Goal: Task Accomplishment & Management: Use online tool/utility

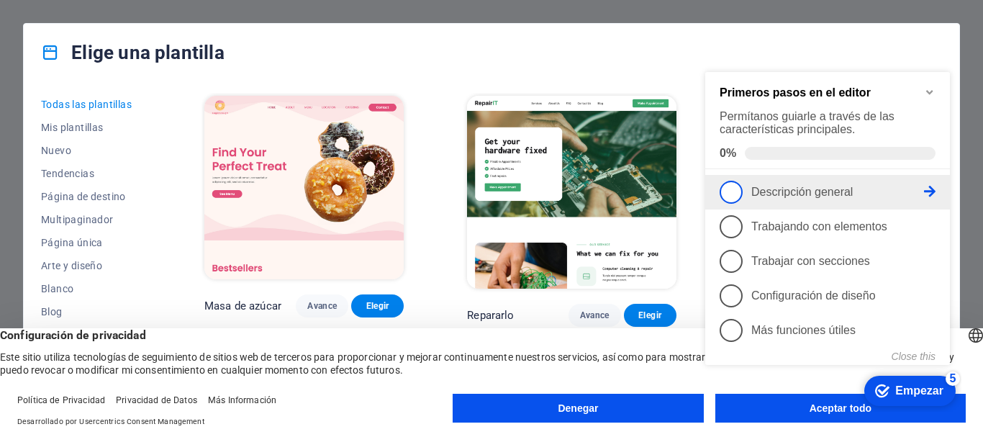
click at [816, 192] on font "Descripción general" at bounding box center [803, 192] width 102 height 12
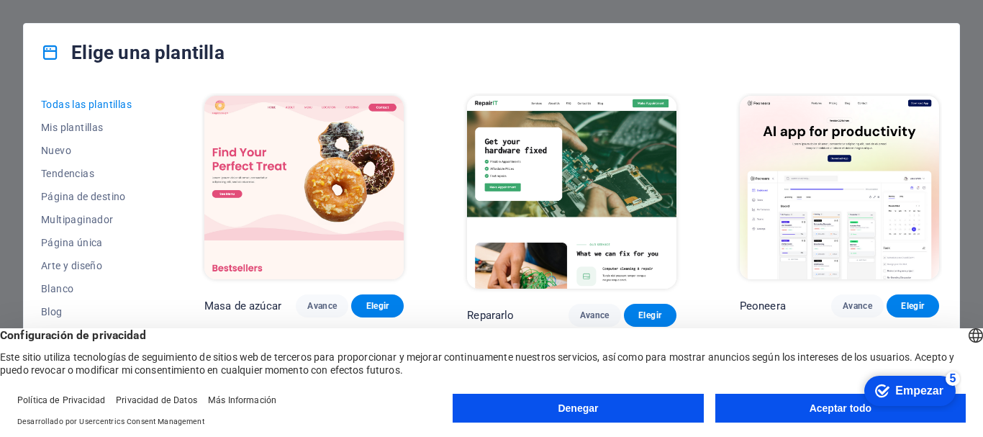
click at [806, 411] on button "Aceptar todo" at bounding box center [841, 408] width 251 height 29
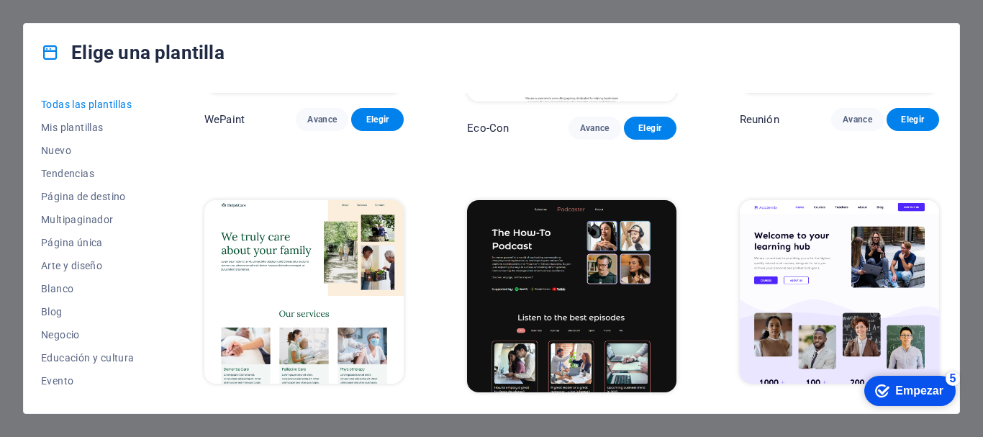
scroll to position [1353, 0]
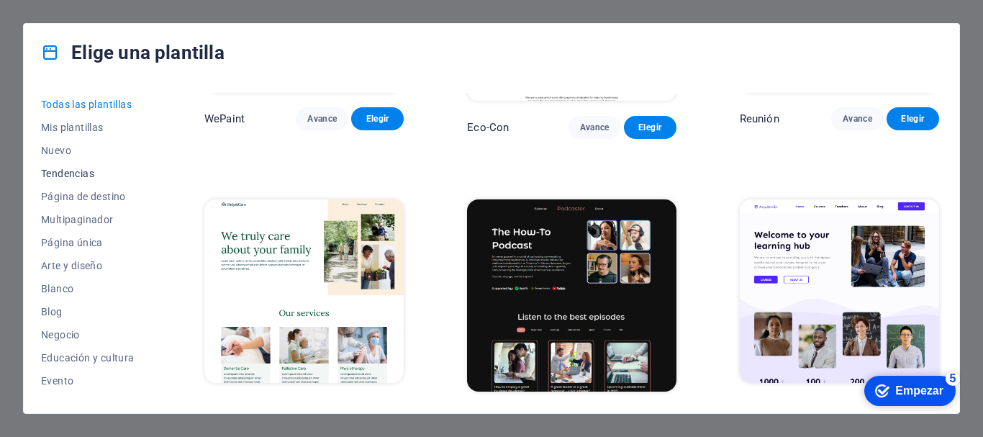
click at [81, 168] on font "Tendencias" at bounding box center [67, 174] width 53 height 12
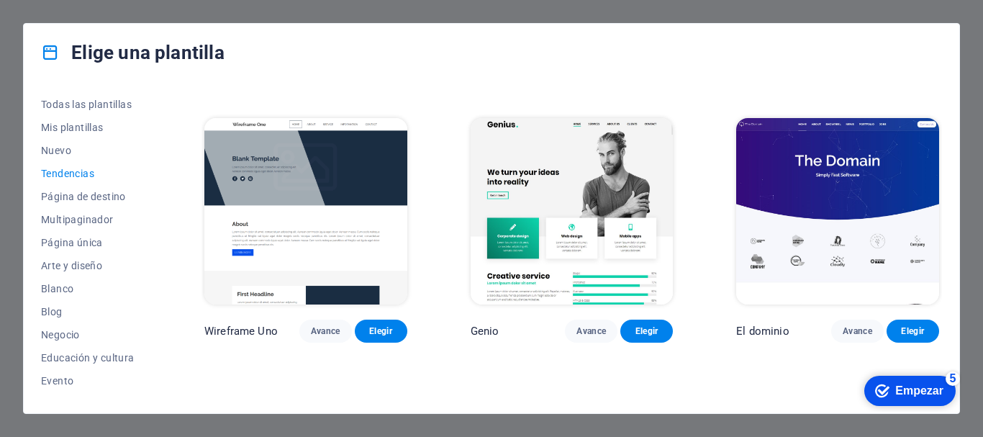
scroll to position [1138, 0]
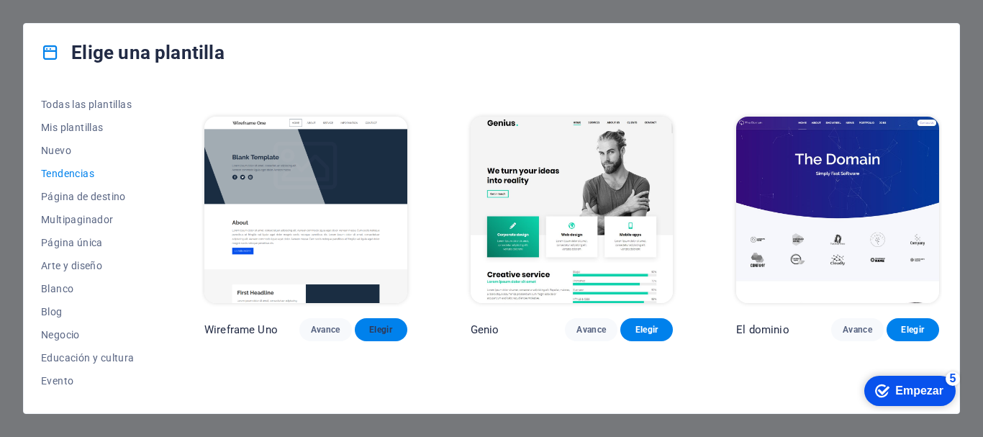
click at [374, 325] on font "Elegir" at bounding box center [380, 330] width 23 height 10
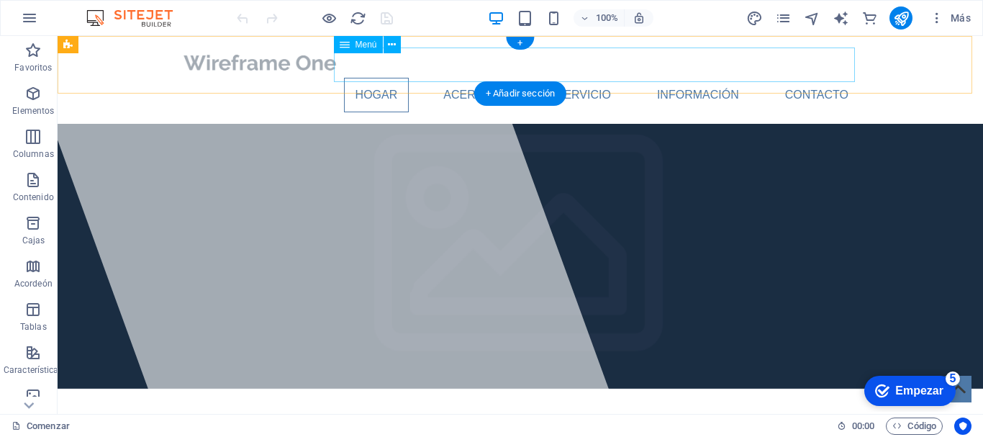
click at [459, 78] on nav "Hogar Acerca de Servicio Información Contacto" at bounding box center [521, 95] width 680 height 35
click at [449, 78] on nav "Hogar Acerca de Servicio Información Contacto" at bounding box center [521, 95] width 680 height 35
click at [587, 78] on nav "Hogar Acerca de Servicio Información Contacto" at bounding box center [521, 95] width 680 height 35
click at [379, 78] on nav "Hogar Acerca de Servicio Información Contacto" at bounding box center [521, 95] width 680 height 35
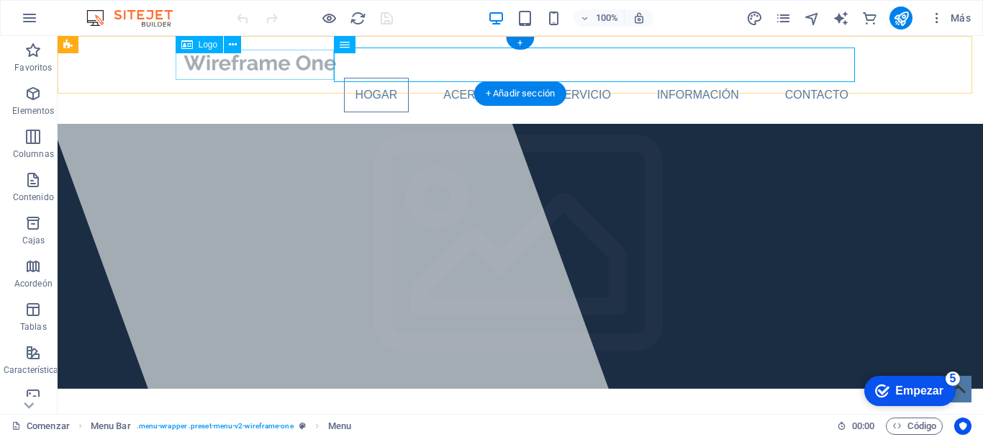
click at [278, 65] on div at bounding box center [521, 63] width 680 height 30
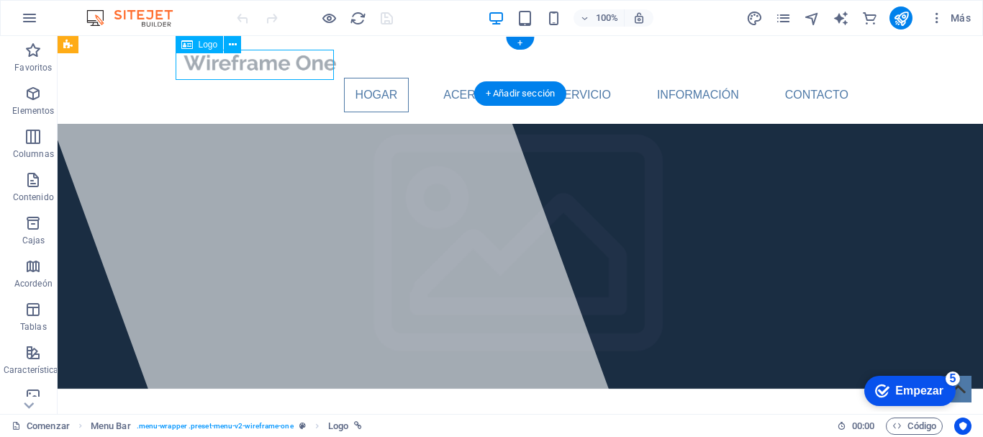
click at [251, 68] on div at bounding box center [521, 63] width 680 height 30
click at [230, 47] on icon at bounding box center [233, 44] width 8 height 15
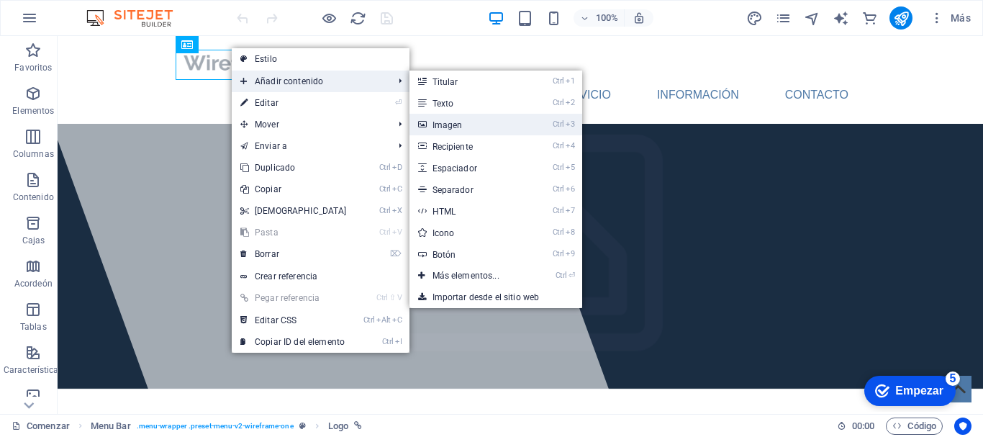
click at [459, 123] on link "Ctrl 3 Imagen" at bounding box center [469, 125] width 119 height 22
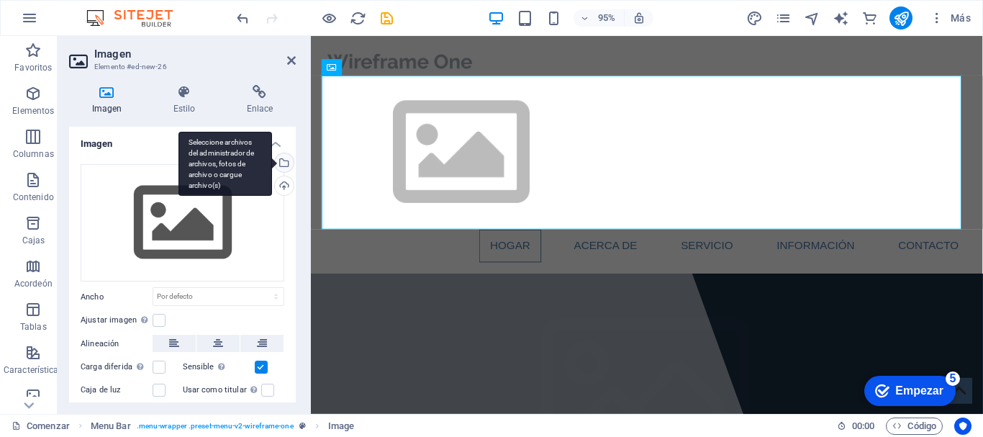
click at [272, 162] on div "Seleccione archivos del administrador de archivos, fotos de archivo o cargue ar…" at bounding box center [226, 164] width 94 height 65
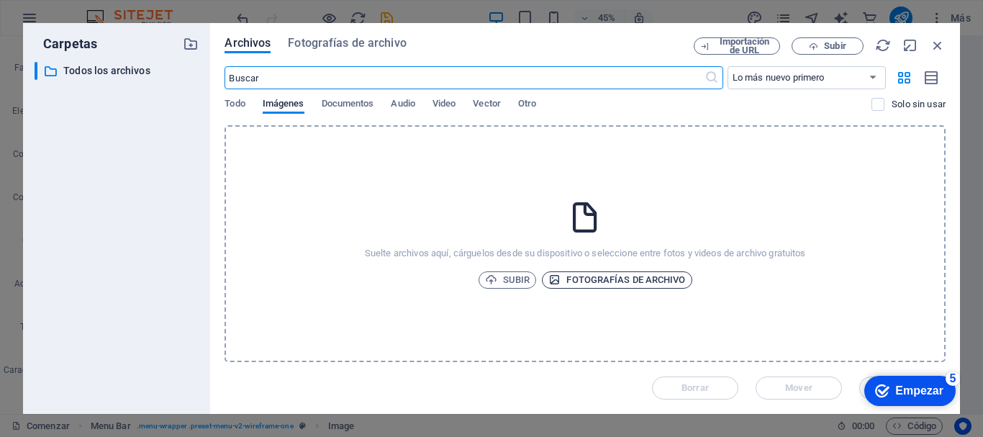
click at [549, 276] on icon "button" at bounding box center [555, 280] width 12 height 12
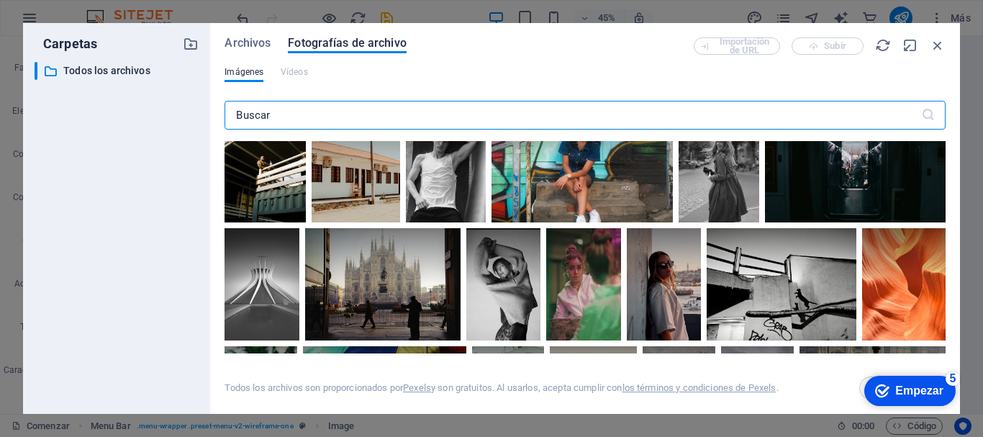
scroll to position [541, 0]
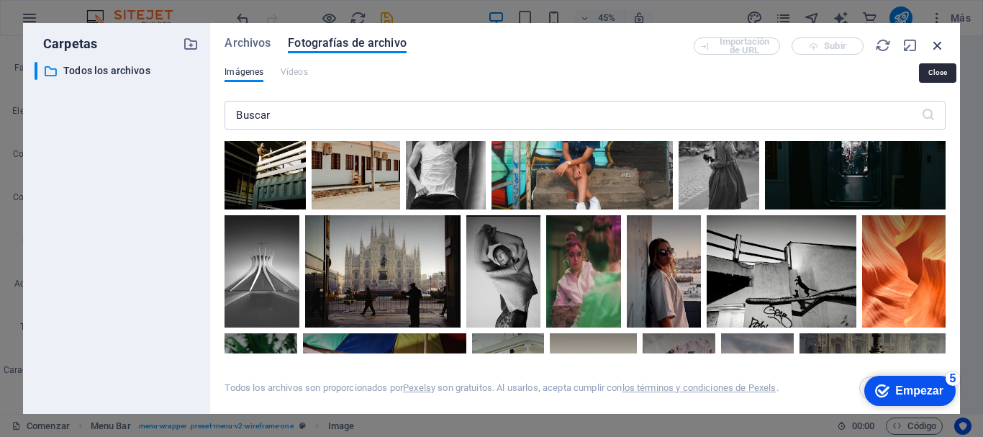
click at [942, 43] on icon "button" at bounding box center [938, 45] width 16 height 16
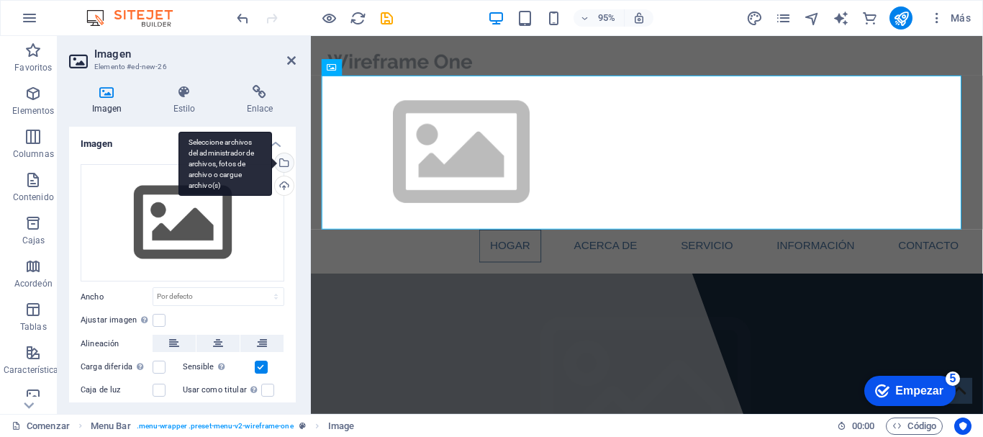
click at [272, 169] on div "Seleccione archivos del administrador de archivos, fotos de archivo o cargue ar…" at bounding box center [226, 164] width 94 height 65
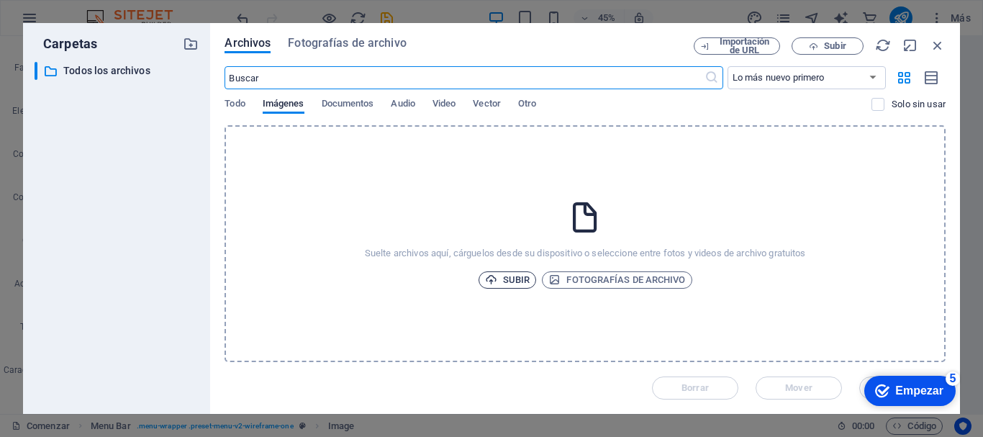
click at [494, 283] on icon "button" at bounding box center [491, 280] width 12 height 12
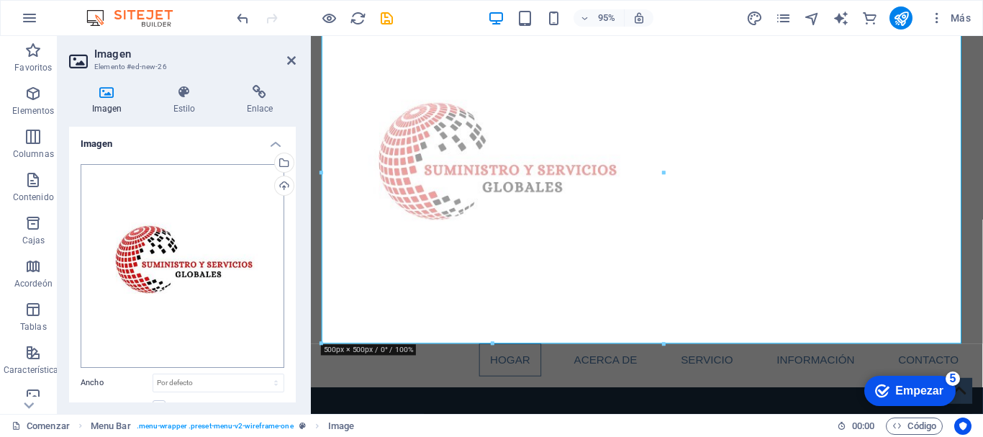
scroll to position [149, 0]
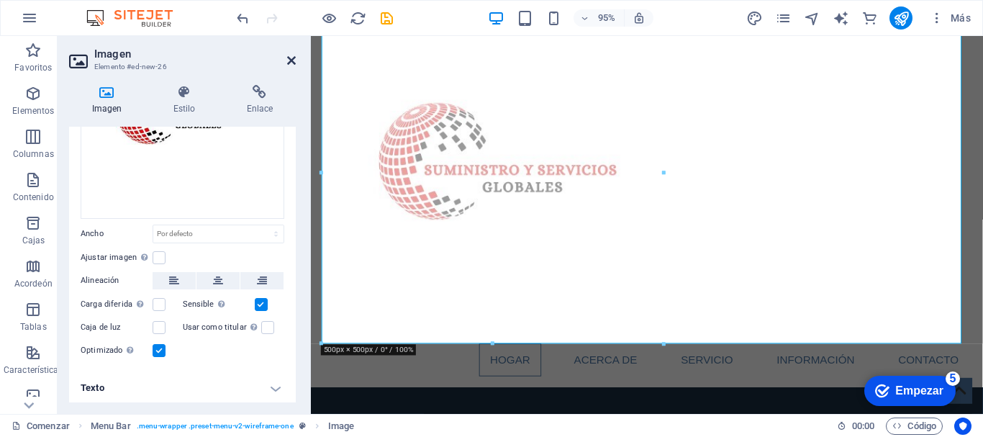
click at [289, 55] on icon at bounding box center [291, 61] width 9 height 12
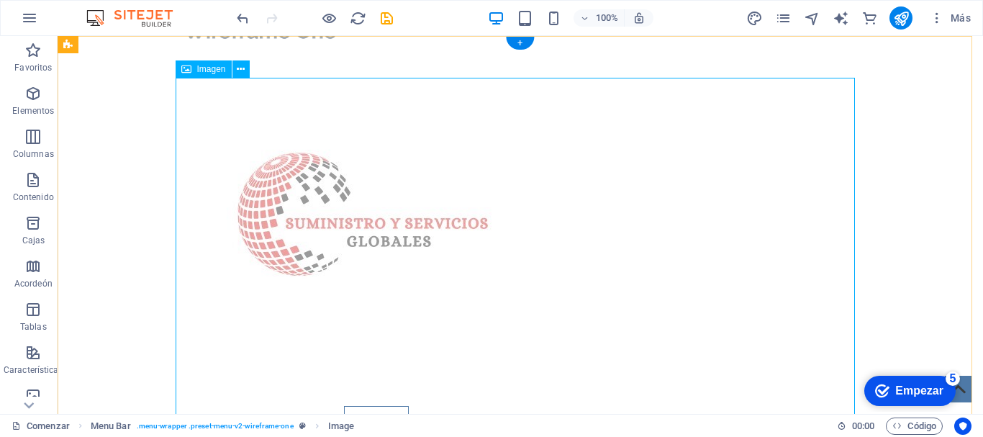
scroll to position [0, 0]
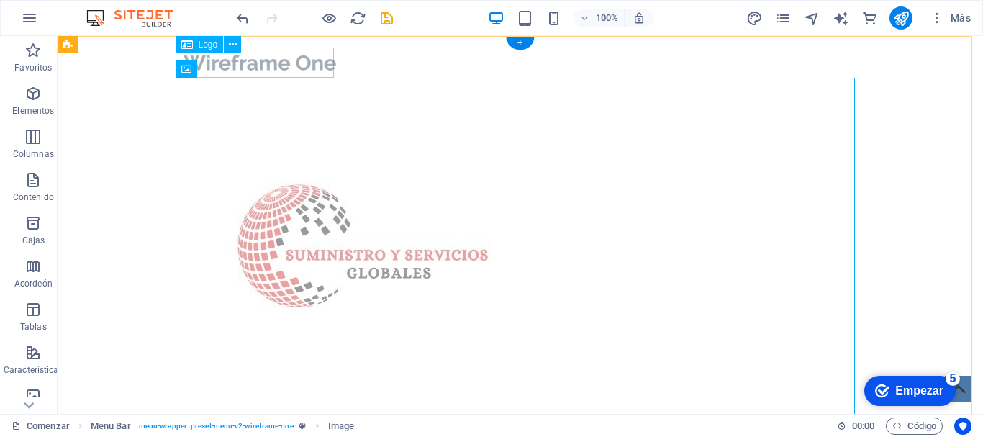
click at [283, 53] on div at bounding box center [521, 63] width 680 height 30
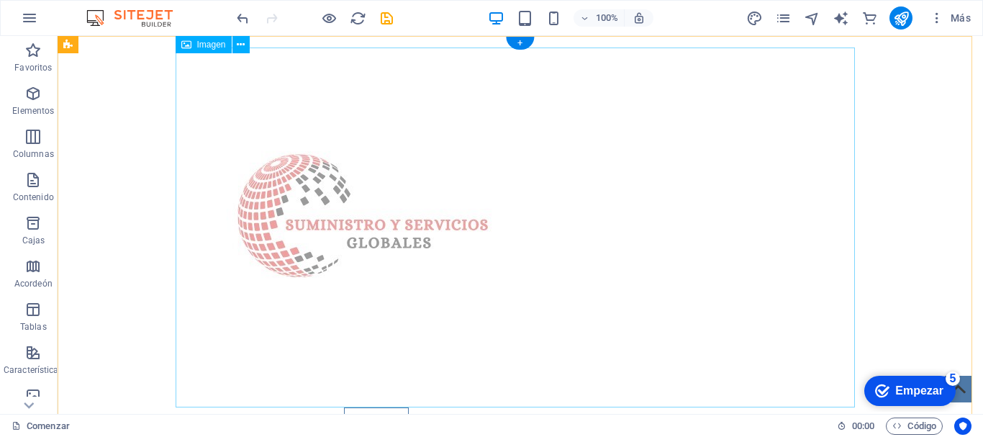
click at [283, 53] on figure at bounding box center [521, 228] width 680 height 360
click at [241, 43] on icon at bounding box center [241, 44] width 8 height 15
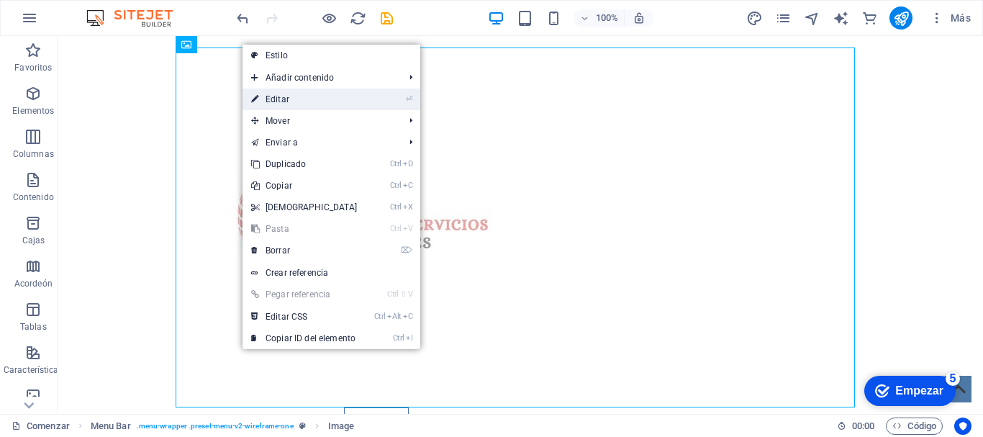
click at [362, 94] on link "⏎ Editar" at bounding box center [305, 100] width 124 height 22
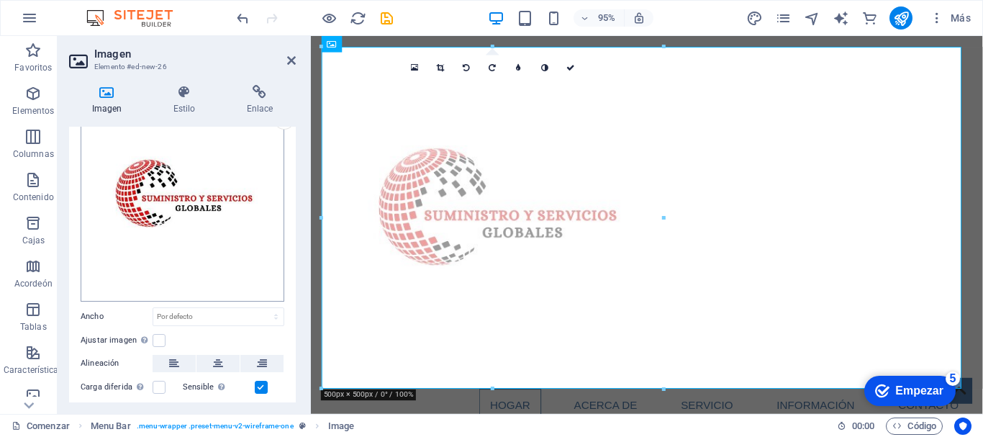
scroll to position [149, 0]
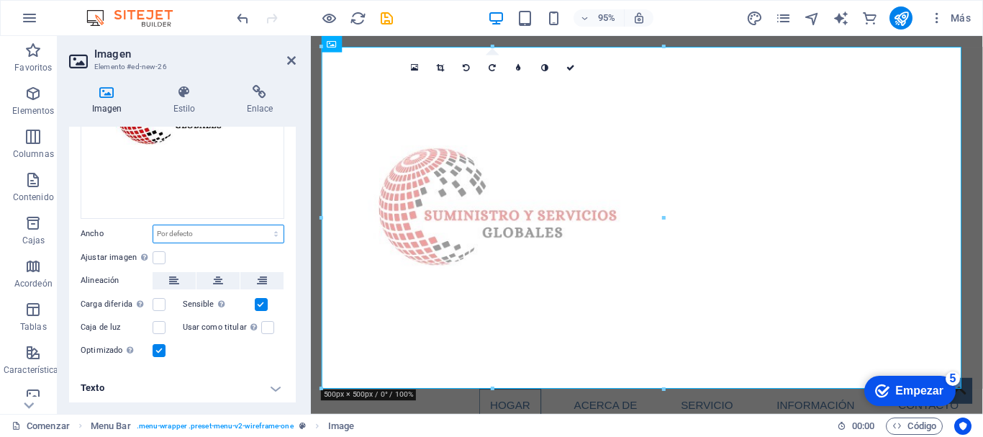
click at [166, 231] on select "Por defecto auto píxeles movimiento rápido del ojo % ellos vh Volkswagen" at bounding box center [218, 233] width 130 height 17
click at [153, 225] on select "Por defecto auto píxeles movimiento rápido del ojo % ellos vh Volkswagen" at bounding box center [218, 233] width 130 height 17
click at [253, 234] on select "Por defecto auto píxeles movimiento rápido del ojo % ellos vh Volkswagen" at bounding box center [218, 233] width 130 height 17
click at [153, 225] on select "Por defecto auto píxeles movimiento rápido del ojo % ellos vh Volkswagen" at bounding box center [218, 233] width 130 height 17
select select "DISABLED_OPTION_VALUE"
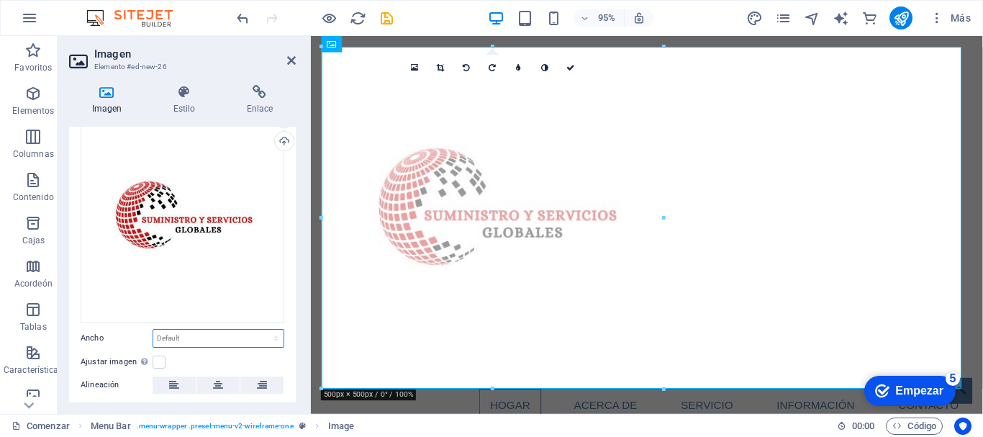
scroll to position [0, 0]
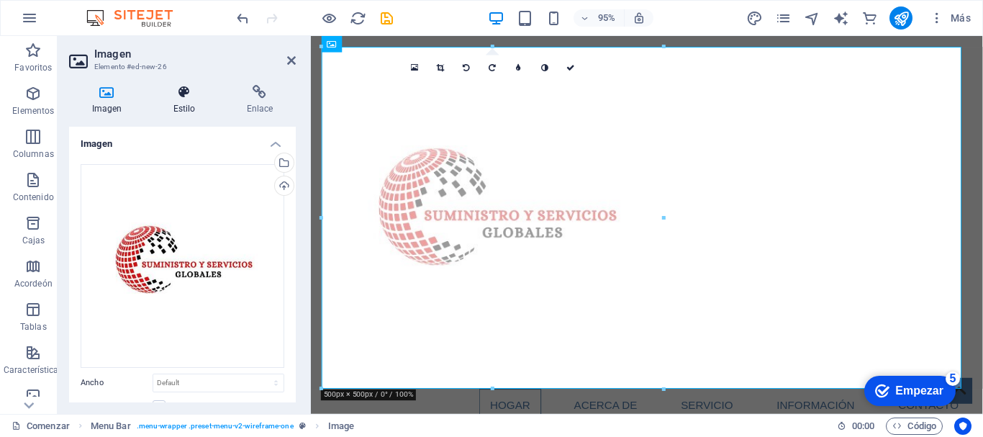
click at [176, 91] on icon at bounding box center [184, 92] width 68 height 14
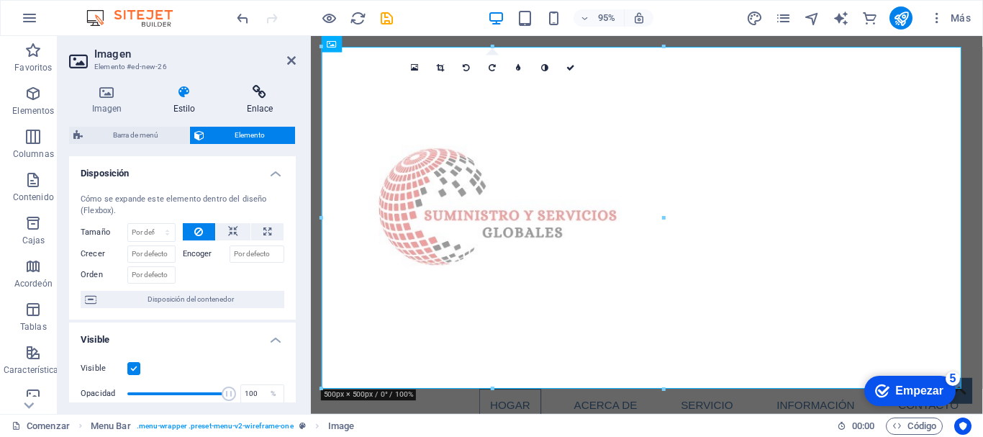
click at [254, 99] on h4 "Enlace" at bounding box center [260, 100] width 72 height 30
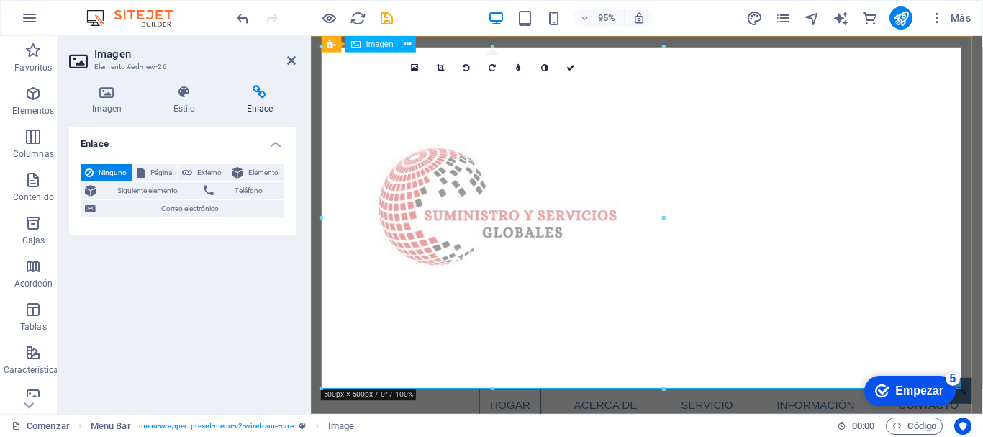
drag, startPoint x: 633, startPoint y: 253, endPoint x: 440, endPoint y: 224, distance: 195.1
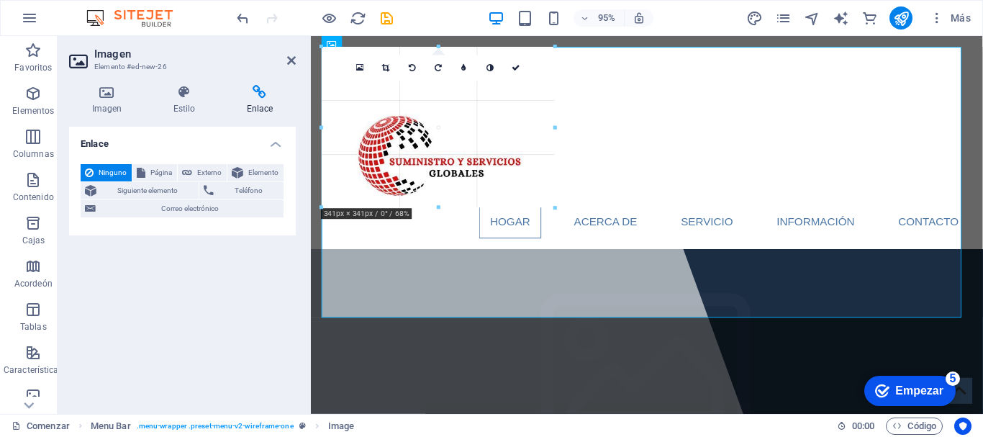
drag, startPoint x: 319, startPoint y: 388, endPoint x: 515, endPoint y: 197, distance: 273.9
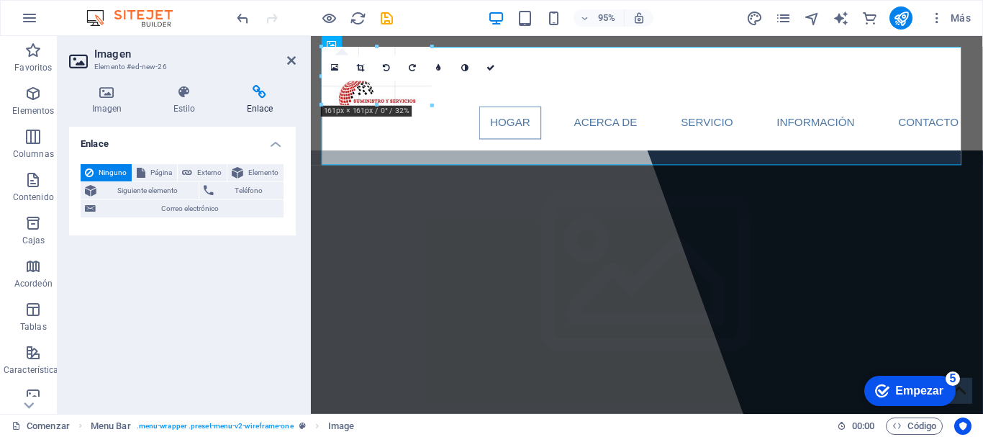
drag, startPoint x: 320, startPoint y: 264, endPoint x: 491, endPoint y: 117, distance: 225.1
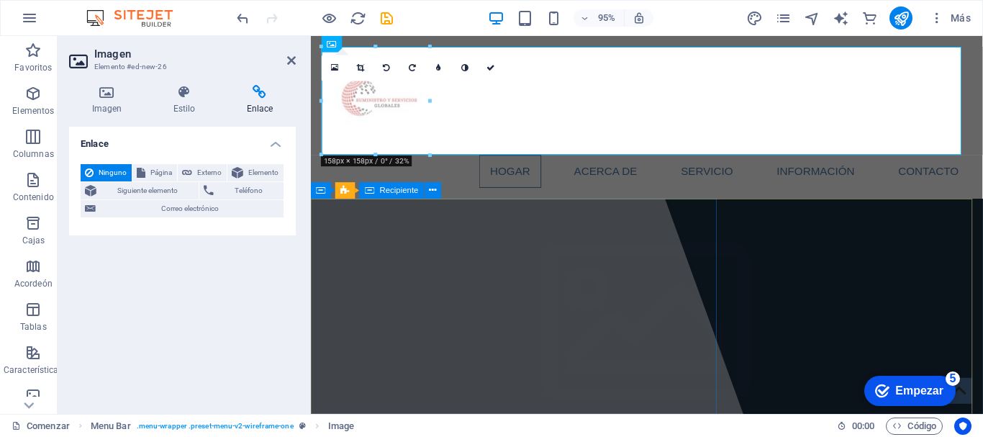
click at [443, 244] on div at bounding box center [463, 235] width 605 height 398
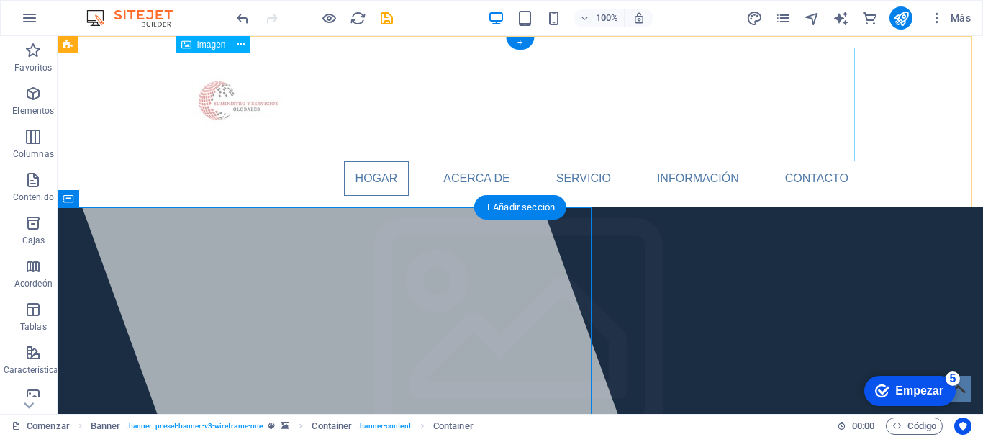
click at [224, 104] on figure at bounding box center [521, 105] width 680 height 114
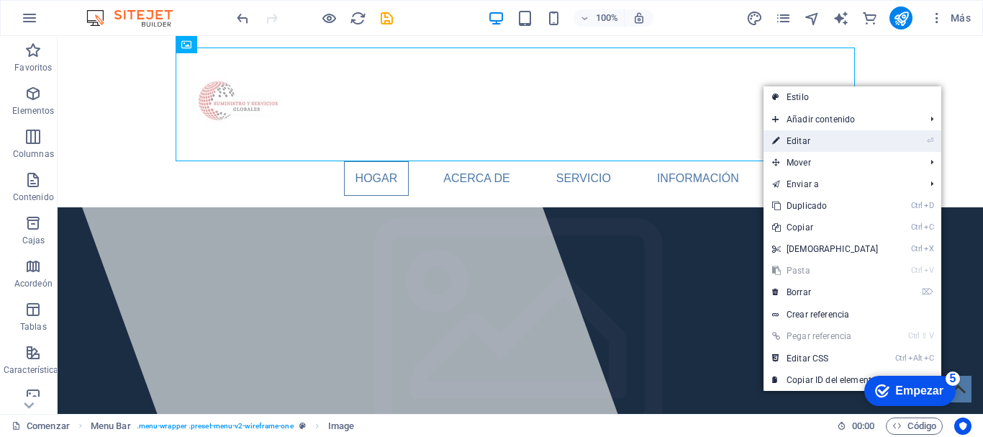
click at [810, 133] on link "⏎ Editar" at bounding box center [826, 141] width 124 height 22
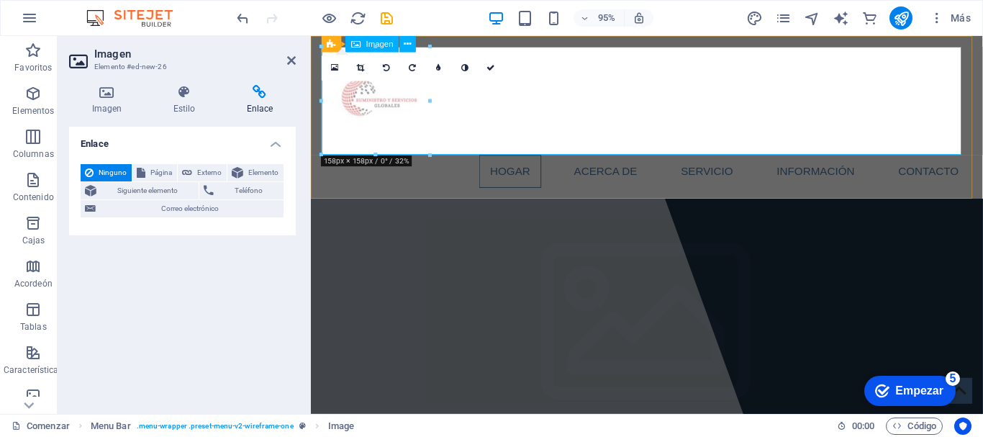
click at [438, 102] on figure at bounding box center [665, 105] width 680 height 114
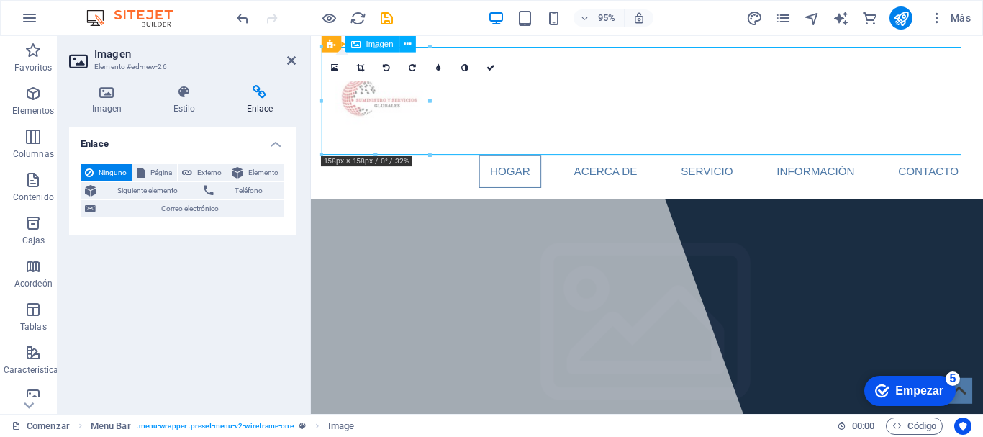
click at [434, 104] on figure at bounding box center [665, 105] width 680 height 114
click at [428, 102] on div at bounding box center [430, 101] width 5 height 108
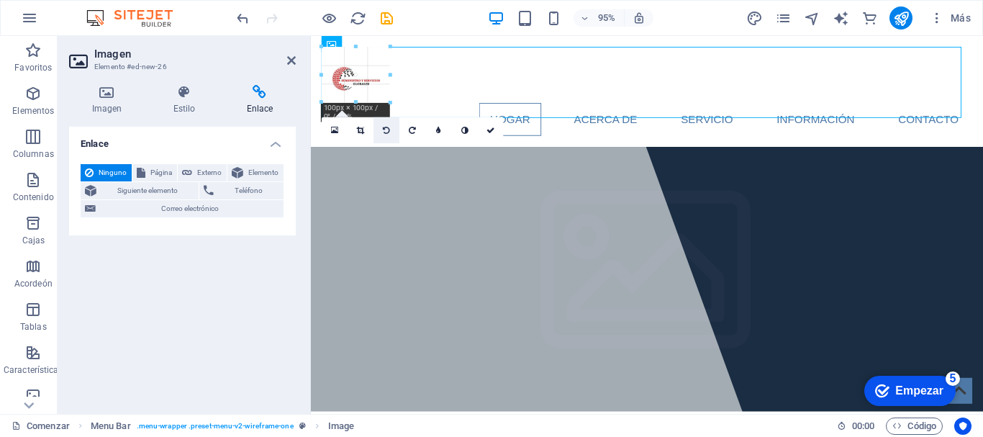
drag, startPoint x: 428, startPoint y: 102, endPoint x: 65, endPoint y: 85, distance: 363.9
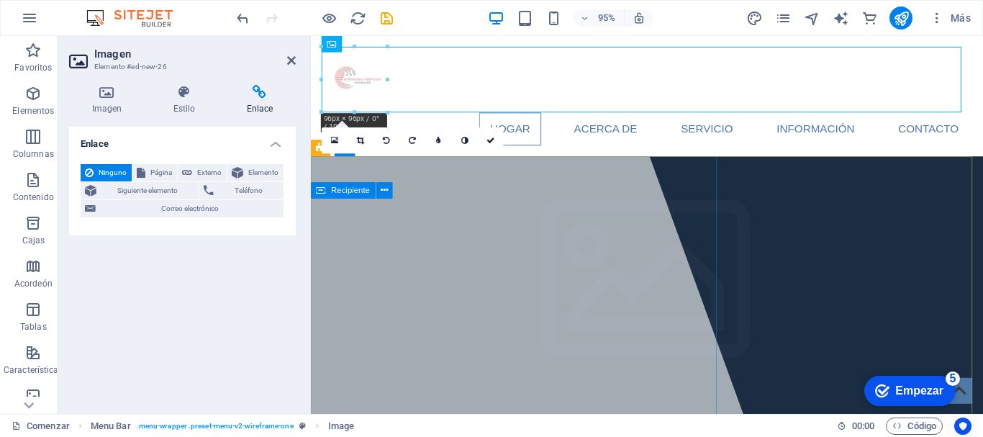
click at [425, 199] on div at bounding box center [463, 235] width 605 height 398
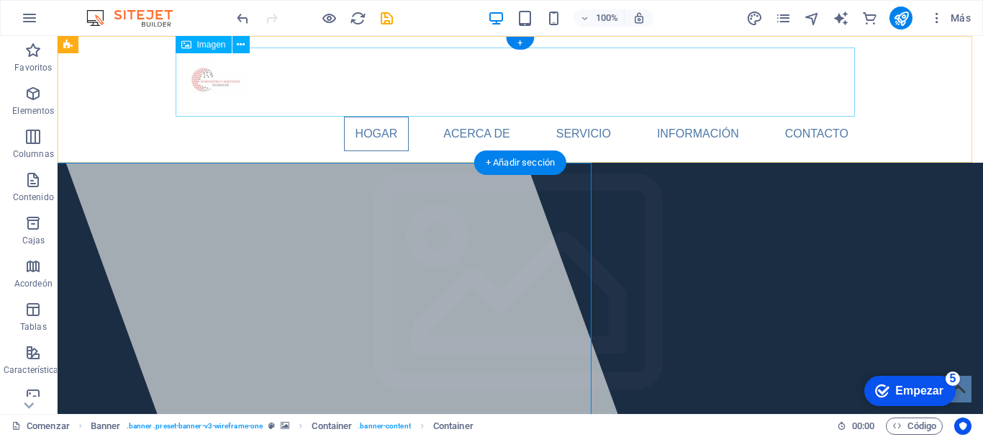
click at [196, 89] on figure at bounding box center [521, 82] width 680 height 69
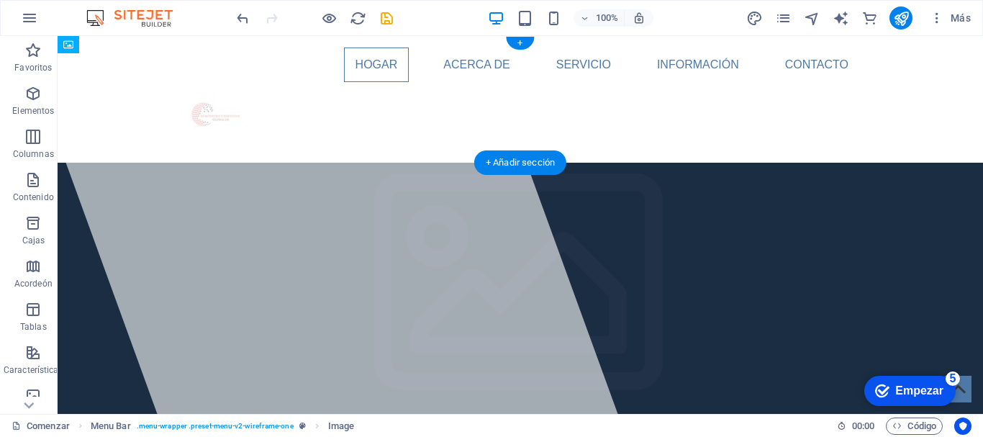
drag, startPoint x: 199, startPoint y: 78, endPoint x: 231, endPoint y: 86, distance: 33.4
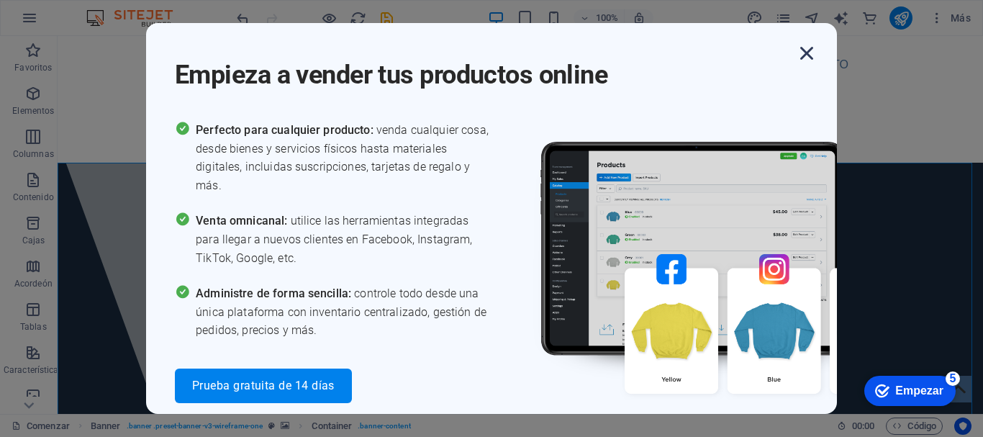
click at [806, 58] on icon "button" at bounding box center [807, 53] width 26 height 26
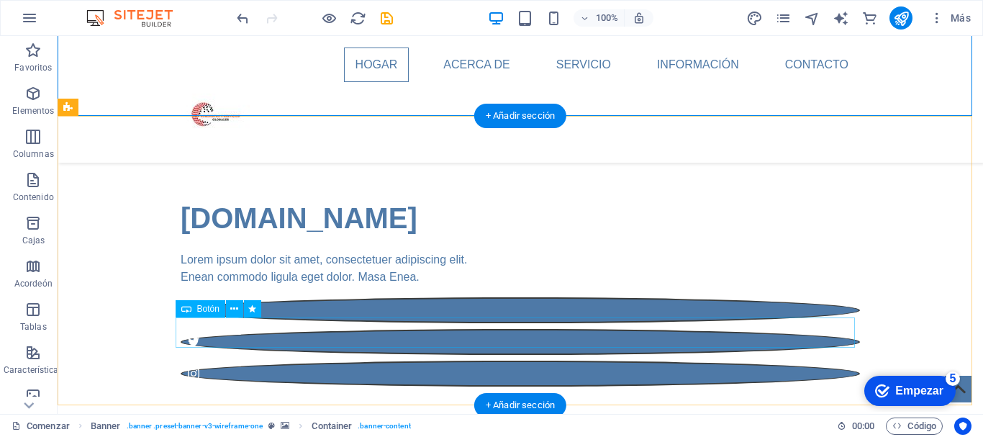
scroll to position [251, 0]
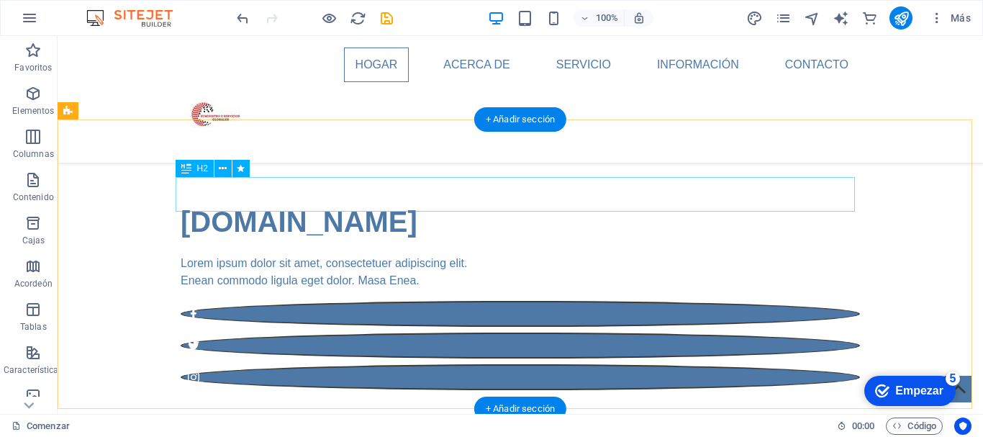
drag, startPoint x: 292, startPoint y: 196, endPoint x: 339, endPoint y: 232, distance: 59.6
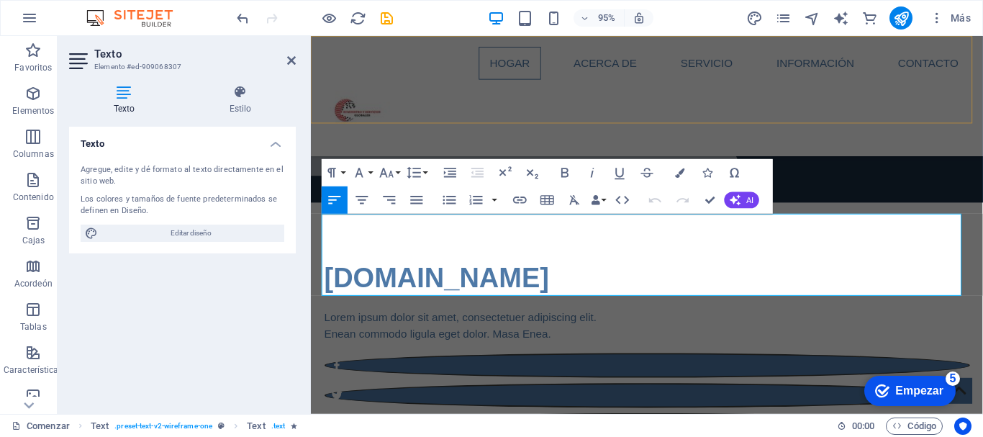
click at [352, 105] on div "Hogar Acerca de Servicio Información Contacto" at bounding box center [665, 99] width 708 height 127
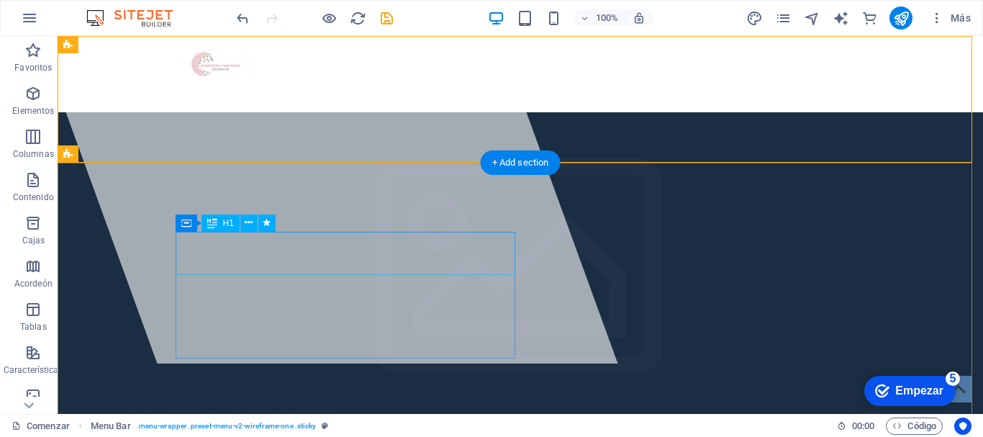
scroll to position [0, 0]
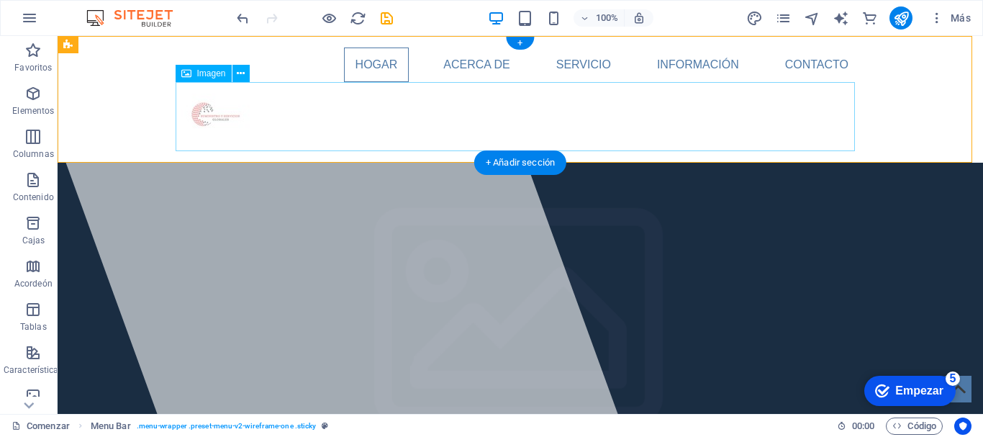
click at [243, 108] on figure at bounding box center [521, 116] width 680 height 69
click at [853, 110] on figure at bounding box center [521, 116] width 680 height 69
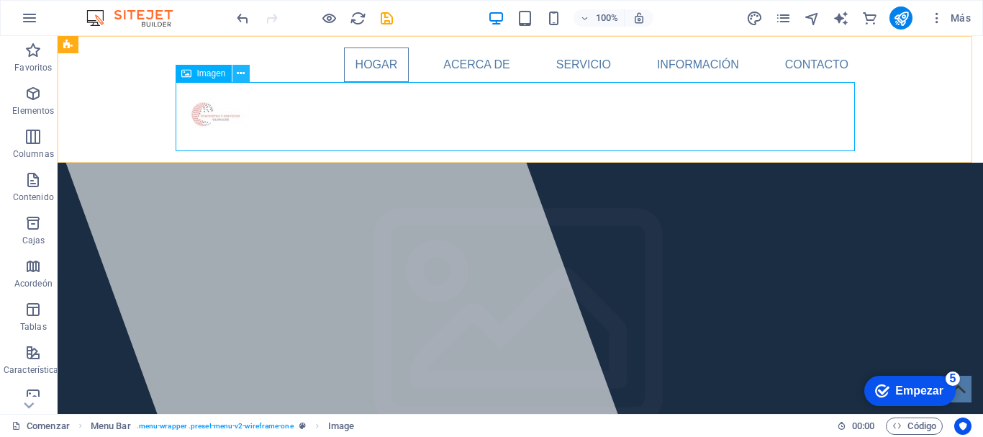
click at [240, 73] on icon at bounding box center [241, 73] width 8 height 15
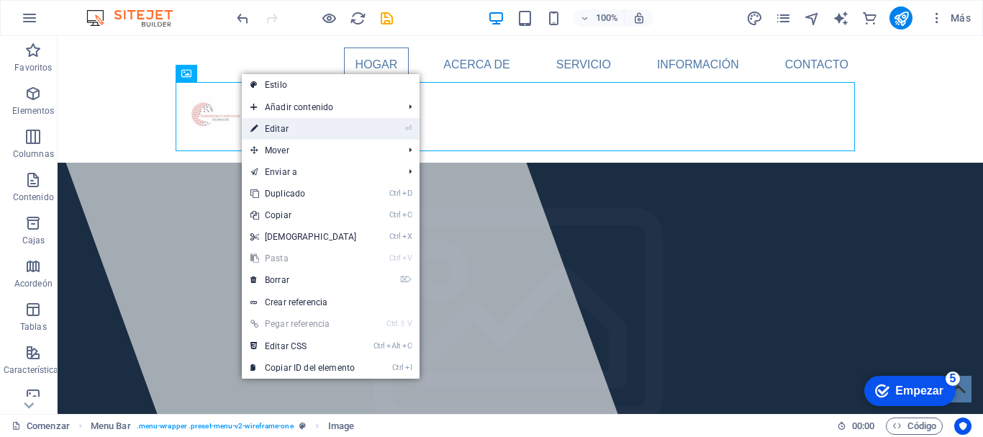
click at [308, 122] on link "⏎ Editar" at bounding box center [304, 129] width 124 height 22
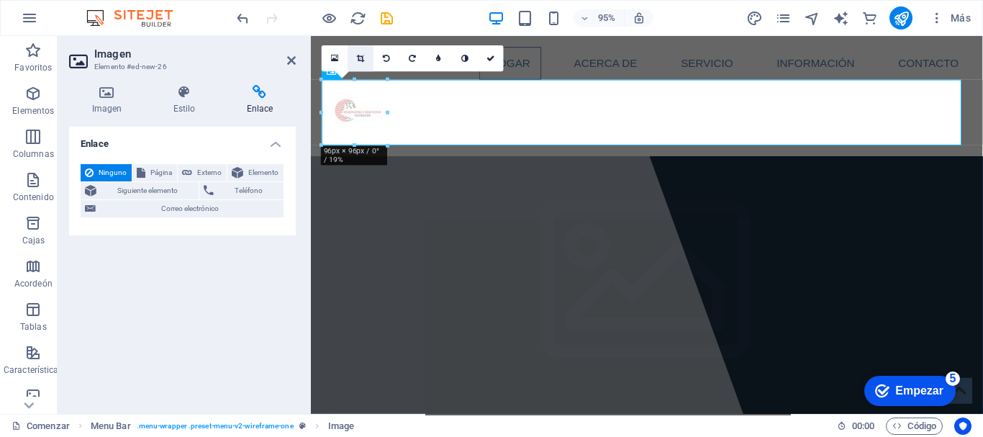
click at [369, 58] on link at bounding box center [361, 58] width 26 height 26
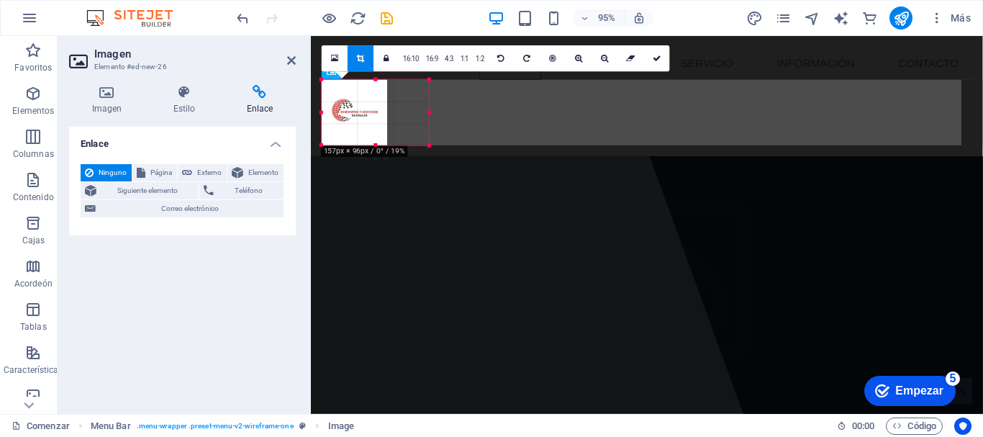
drag, startPoint x: 387, startPoint y: 113, endPoint x: 126, endPoint y: 76, distance: 263.9
click at [431, 109] on div at bounding box center [430, 113] width 5 height 66
drag, startPoint x: 385, startPoint y: 114, endPoint x: 377, endPoint y: 117, distance: 9.1
click at [377, 117] on div at bounding box center [379, 113] width 5 height 66
drag, startPoint x: 377, startPoint y: 115, endPoint x: 392, endPoint y: 112, distance: 16.1
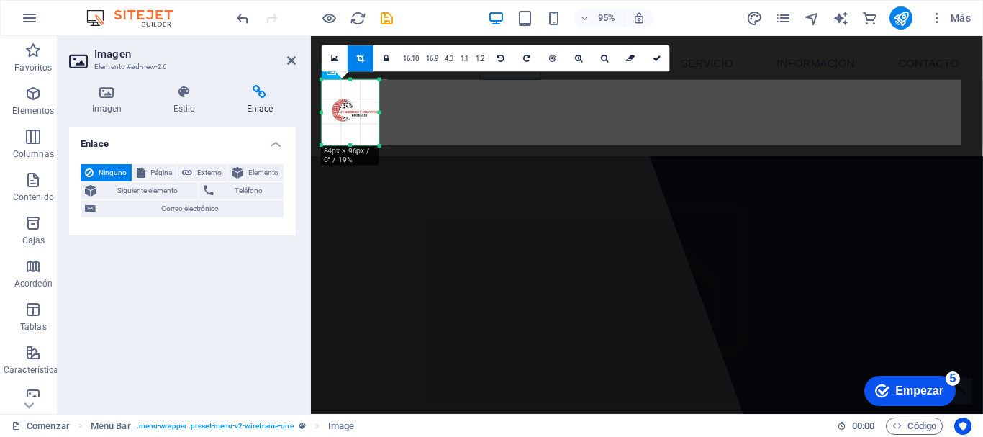
click at [382, 112] on div at bounding box center [379, 113] width 5 height 66
click at [329, 58] on link at bounding box center [335, 58] width 26 height 26
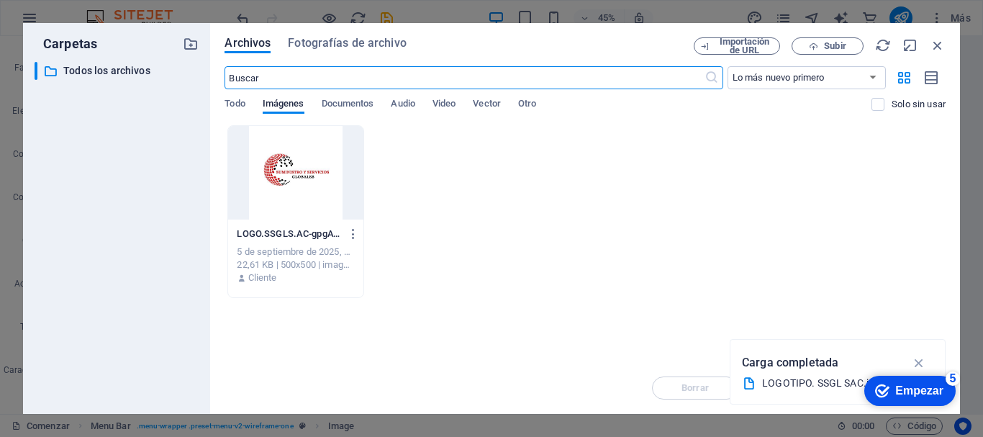
click at [821, 338] on div "Suelta archivos aquí para cargarlos instantáneamente LOGO.SSGLS.A.C.-gpgAYxV7KH…" at bounding box center [585, 243] width 721 height 237
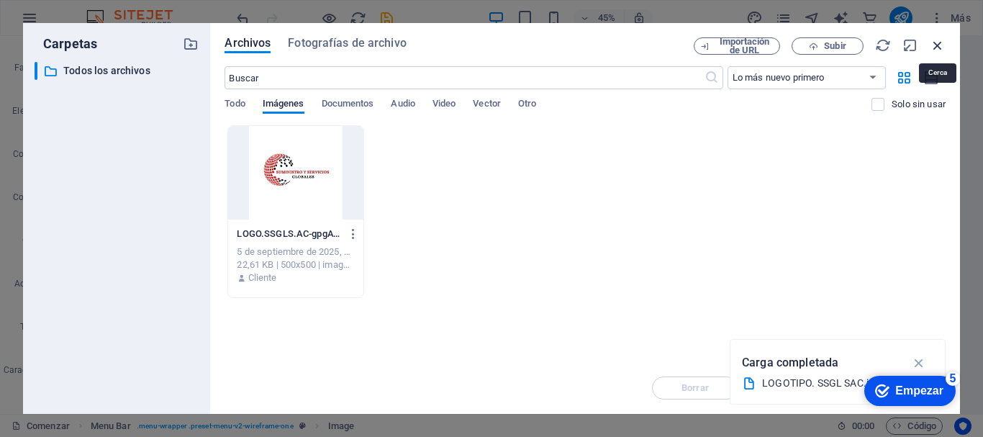
click at [932, 47] on icon "button" at bounding box center [938, 45] width 16 height 16
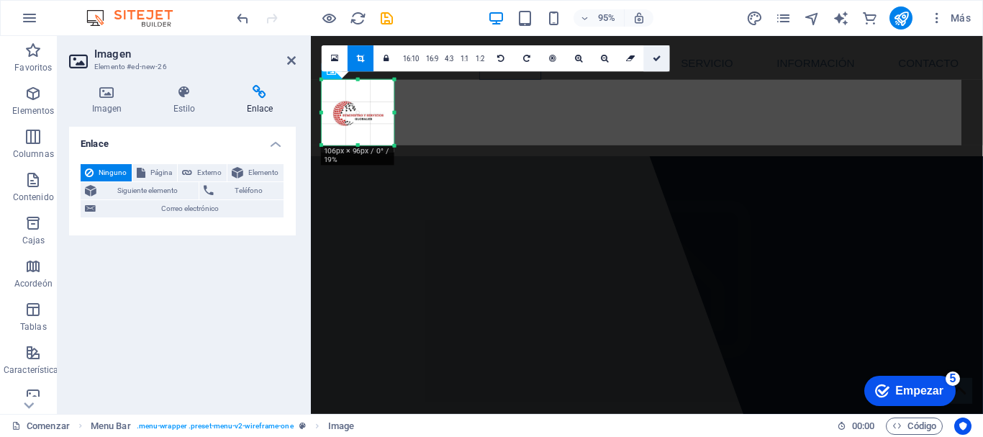
click at [657, 50] on link at bounding box center [657, 58] width 26 height 26
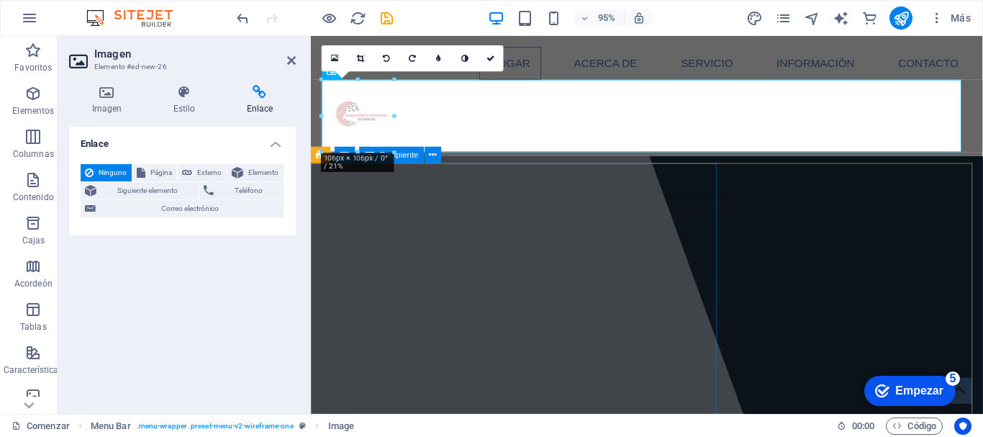
click at [444, 217] on div at bounding box center [463, 235] width 605 height 398
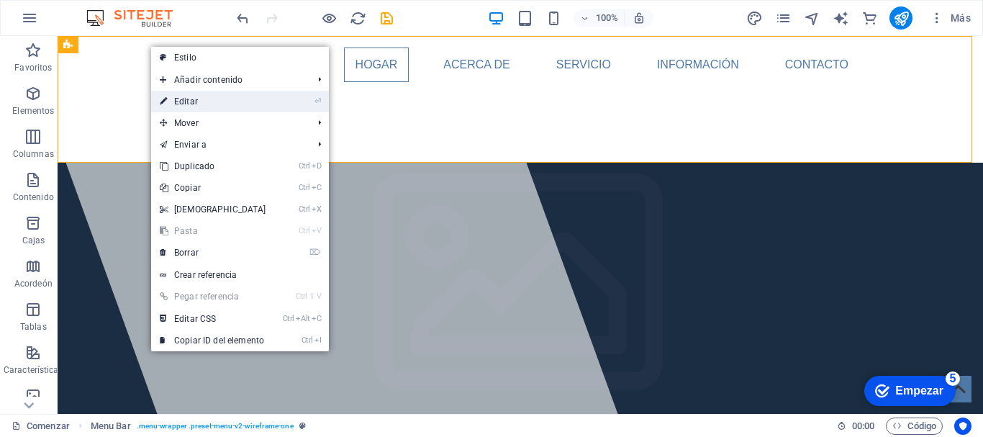
drag, startPoint x: 190, startPoint y: 94, endPoint x: 90, endPoint y: 202, distance: 147.2
click at [190, 94] on link "⏎ Editar" at bounding box center [213, 102] width 124 height 22
select select "header"
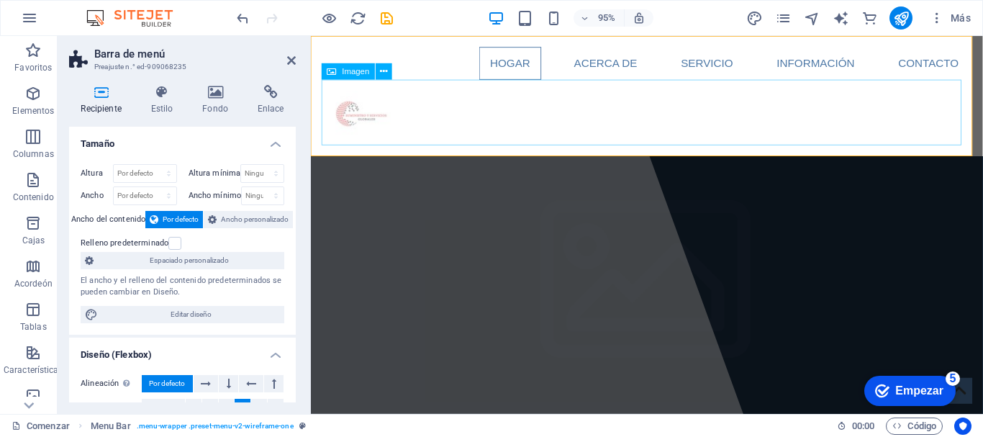
click at [424, 118] on figure at bounding box center [665, 116] width 680 height 69
click at [397, 120] on figure at bounding box center [665, 116] width 680 height 69
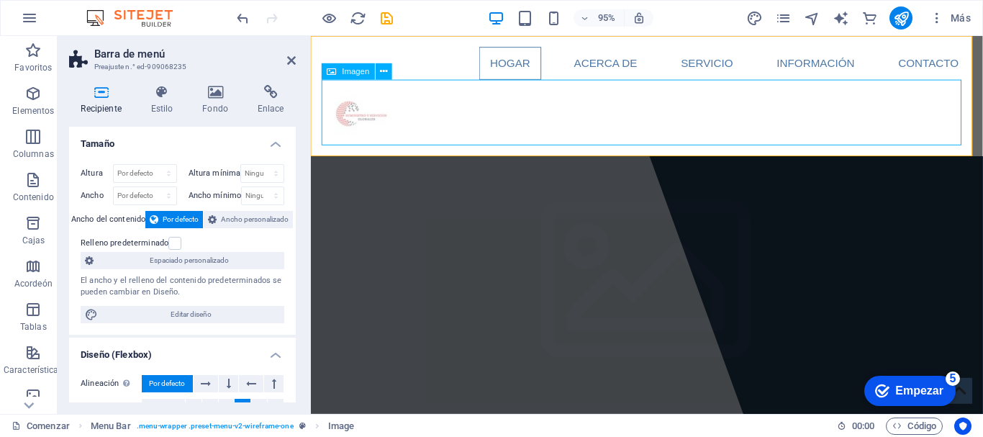
click at [397, 120] on figure at bounding box center [665, 116] width 680 height 69
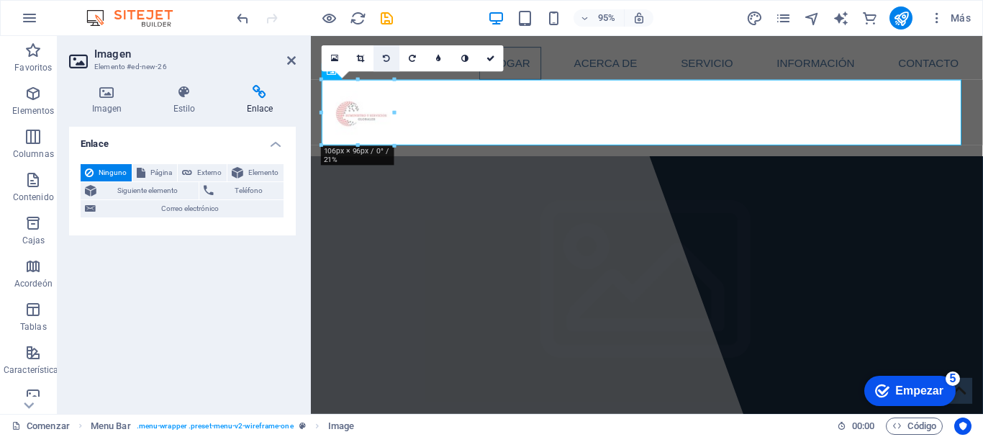
click at [389, 60] on icon at bounding box center [387, 59] width 7 height 8
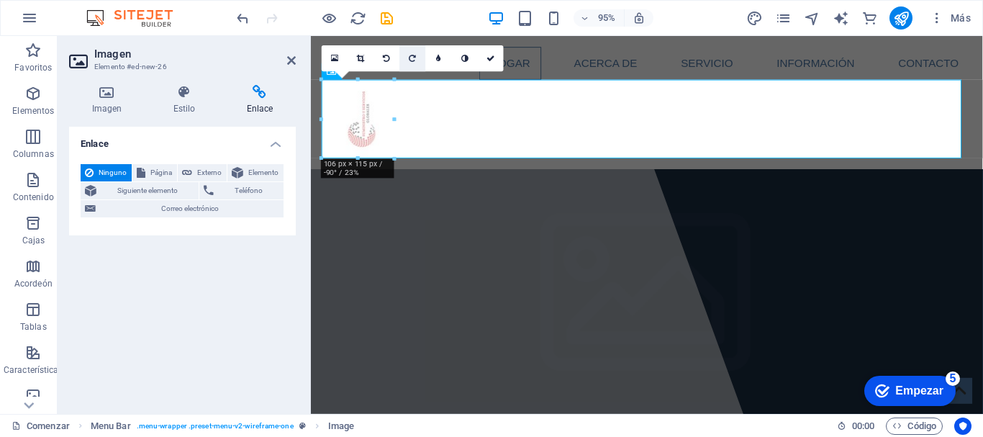
click at [406, 59] on link at bounding box center [413, 58] width 26 height 26
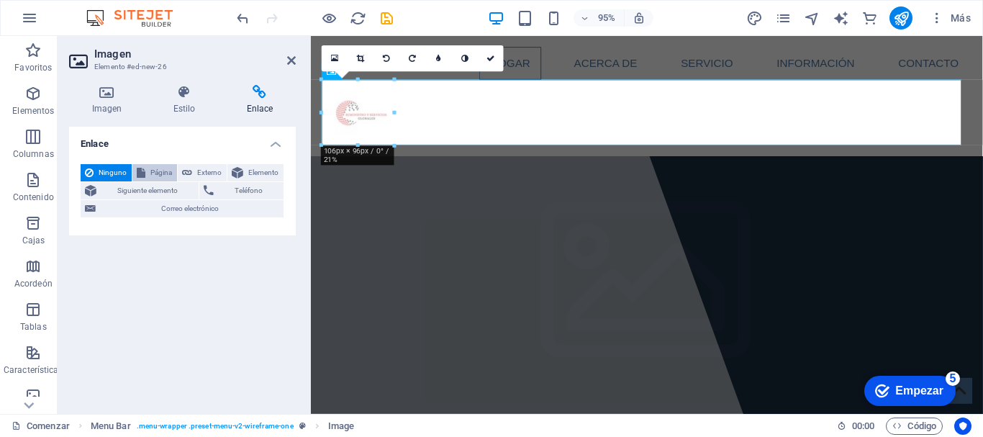
click at [150, 173] on font "Página" at bounding box center [161, 172] width 22 height 8
select select
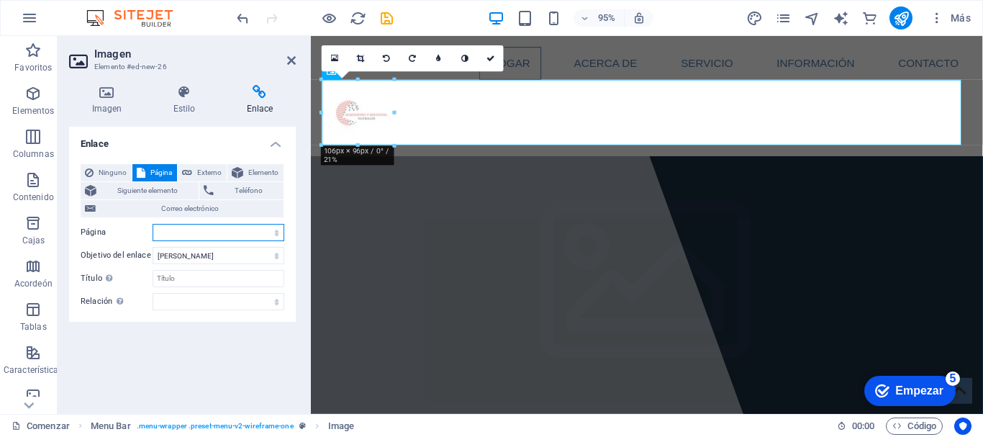
click at [274, 230] on select "Comenzar Subpágina Aviso legal Privacidad" at bounding box center [219, 232] width 132 height 17
click at [226, 254] on select "Nueva pestaña Misma pestaña Cubrir" at bounding box center [219, 255] width 132 height 17
click at [177, 279] on input "Título La descripción adicional del enlace no debe coincidir con el texto del e…" at bounding box center [219, 278] width 132 height 17
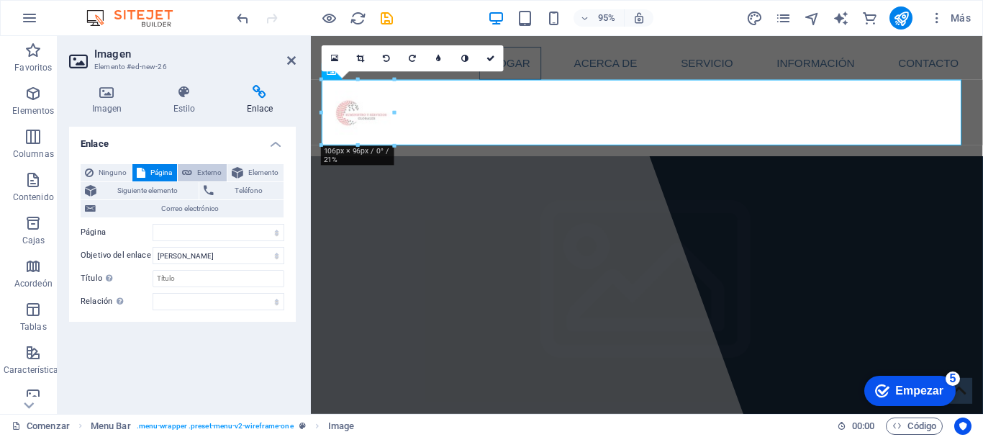
click at [186, 171] on icon at bounding box center [187, 172] width 10 height 17
select select "blank"
click at [249, 166] on span "Elemento" at bounding box center [264, 172] width 32 height 17
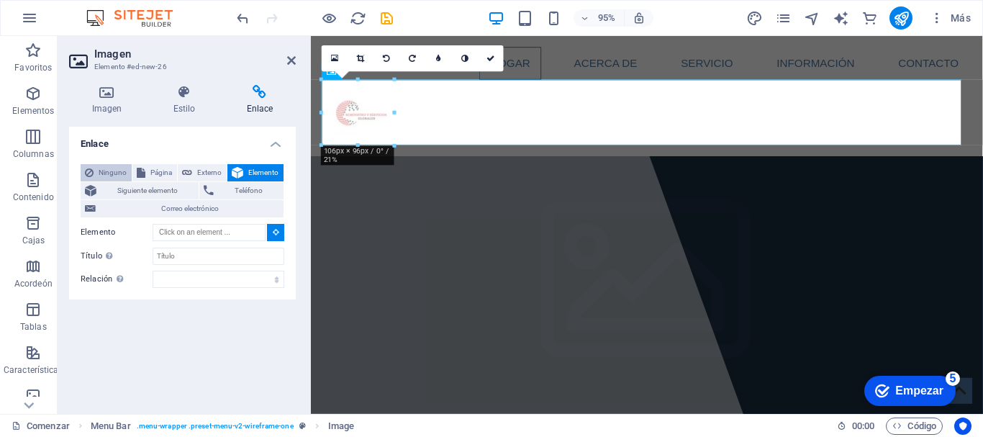
click at [105, 169] on font "Ninguno" at bounding box center [113, 172] width 28 height 8
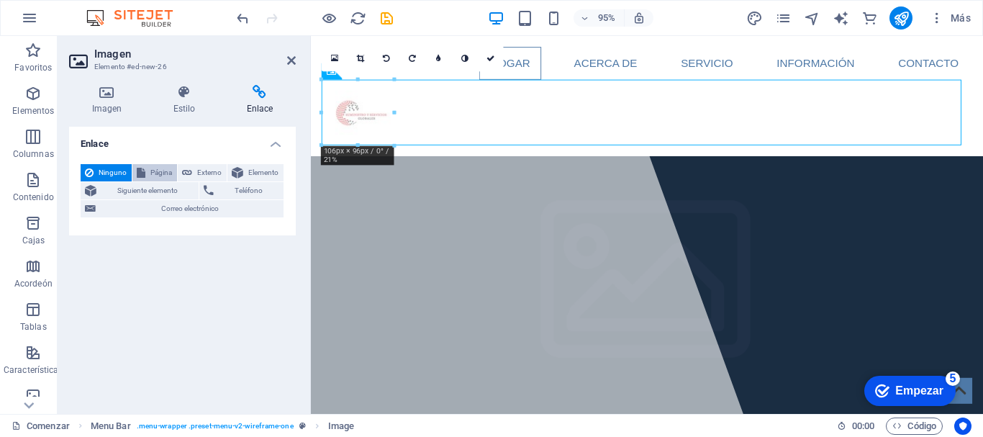
click at [153, 175] on font "Página" at bounding box center [161, 172] width 22 height 8
select select
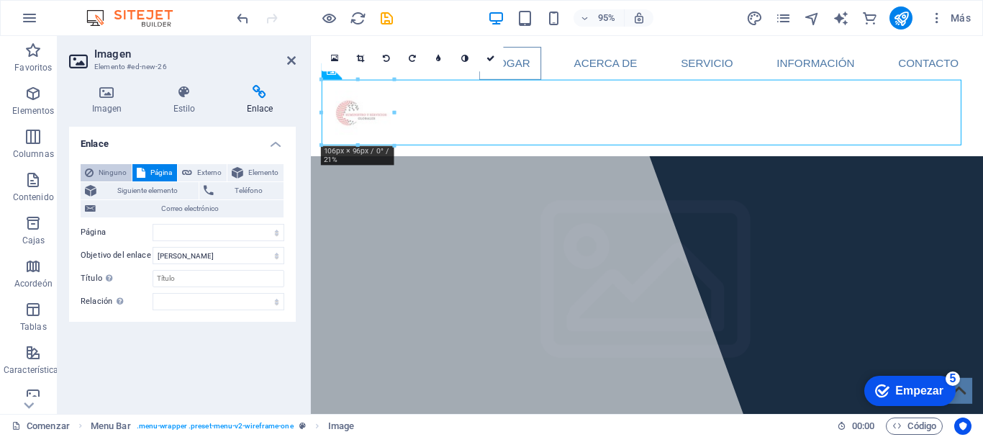
click at [117, 175] on font "Ninguno" at bounding box center [113, 172] width 28 height 8
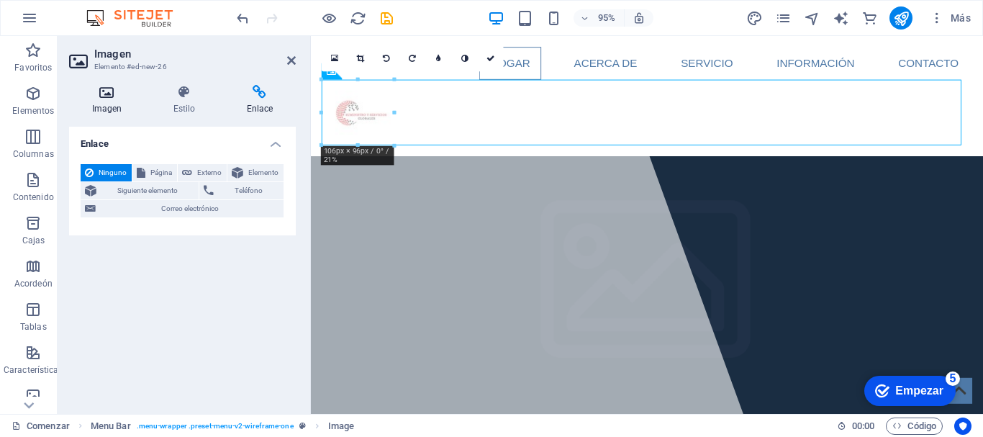
click at [100, 91] on icon at bounding box center [107, 92] width 76 height 14
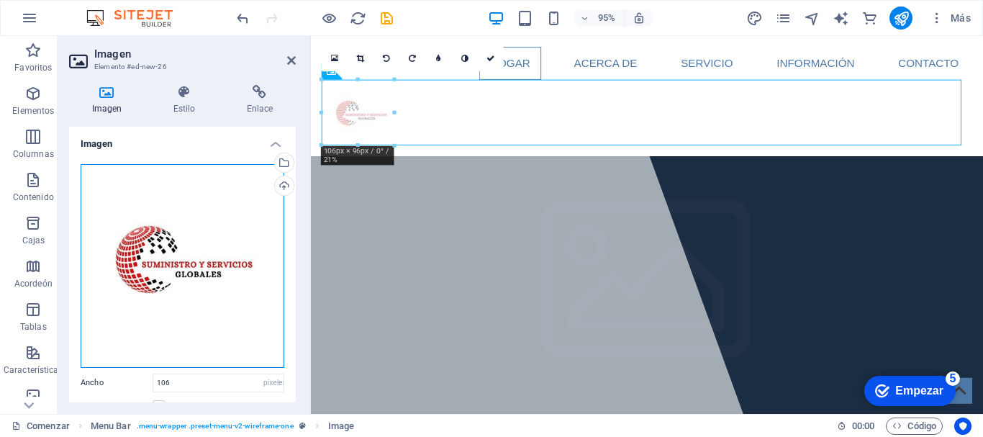
click at [219, 281] on div "Arrastre los archivos aquí, haga clic para elegir archivos o seleccione archivo…" at bounding box center [183, 266] width 204 height 204
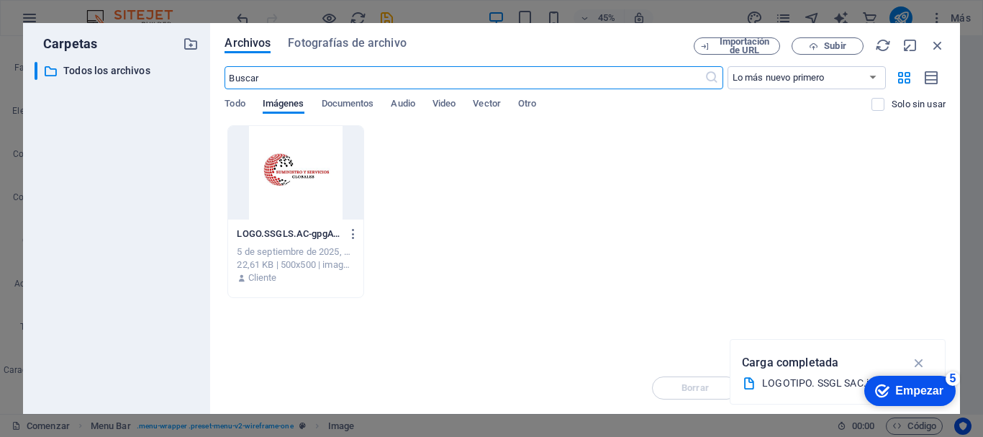
click at [323, 191] on div at bounding box center [295, 173] width 135 height 94
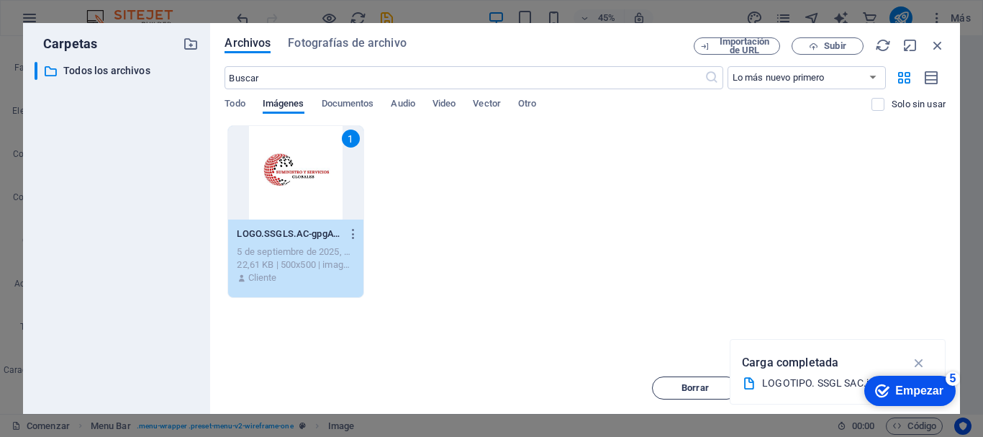
click at [703, 385] on font "Borrar" at bounding box center [695, 387] width 27 height 11
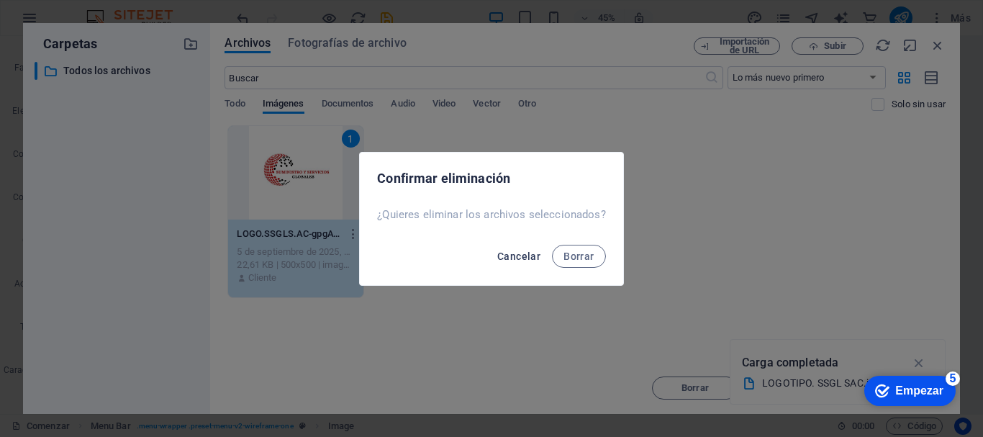
click at [524, 251] on font "Cancelar" at bounding box center [518, 257] width 43 height 12
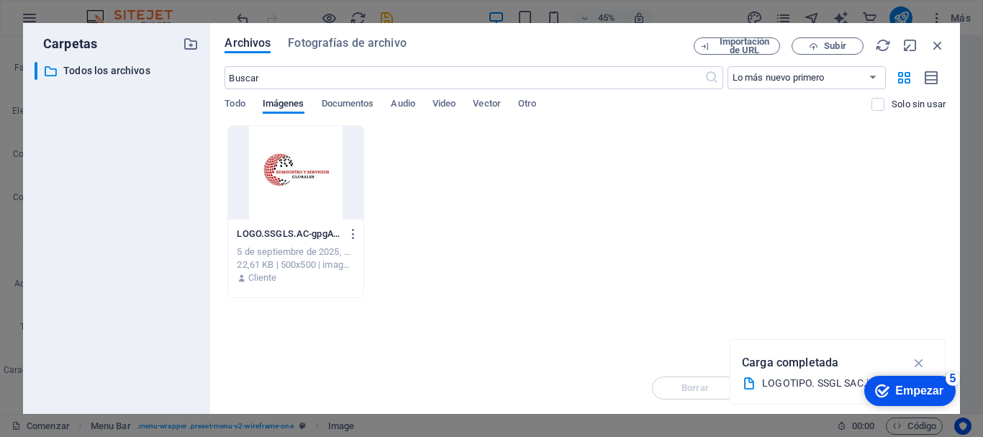
drag, startPoint x: 860, startPoint y: 343, endPoint x: 633, endPoint y: 338, distance: 227.6
click at [860, 343] on div "Carga completada LOGOTIPO. SSGL SAC.jpg" at bounding box center [838, 372] width 216 height 66
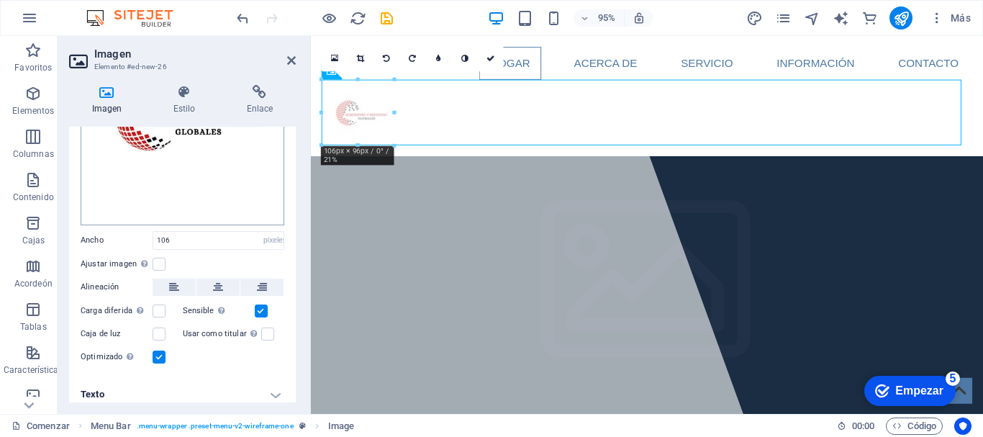
scroll to position [143, 0]
click at [197, 246] on div "Arrastre los archivos aquí, haga clic para elegir archivos o seleccione archivo…" at bounding box center [182, 192] width 227 height 367
click at [179, 235] on input "106" at bounding box center [218, 239] width 130 height 17
drag, startPoint x: 179, startPoint y: 235, endPoint x: 149, endPoint y: 242, distance: 31.1
click at [149, 242] on div "Ancho 106 Por defecto auto píxeles movimiento rápido del ojo % ellos vh Volkswa…" at bounding box center [183, 239] width 204 height 19
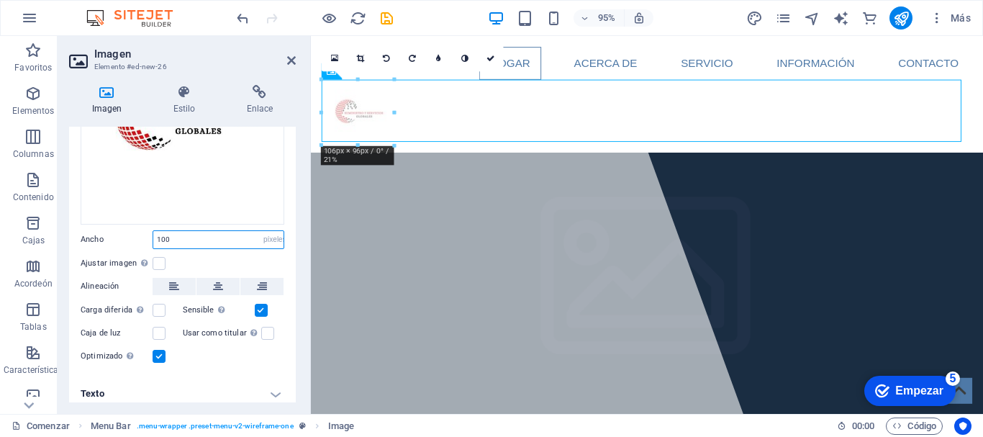
click at [224, 238] on input "100" at bounding box center [218, 239] width 130 height 17
type input "150"
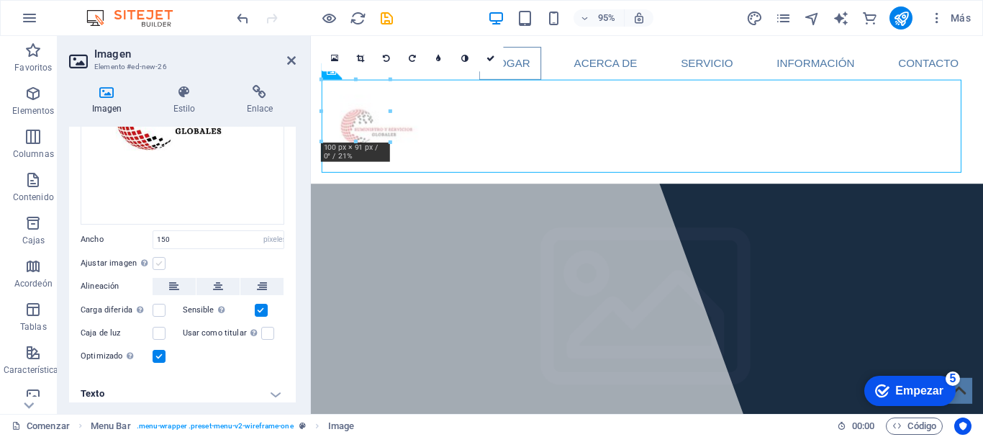
click at [163, 259] on label at bounding box center [159, 263] width 13 height 13
click at [0, 0] on input "Ajustar imagen Ajustar automáticamente la imagen a un ancho y alto fijos" at bounding box center [0, 0] width 0 height 0
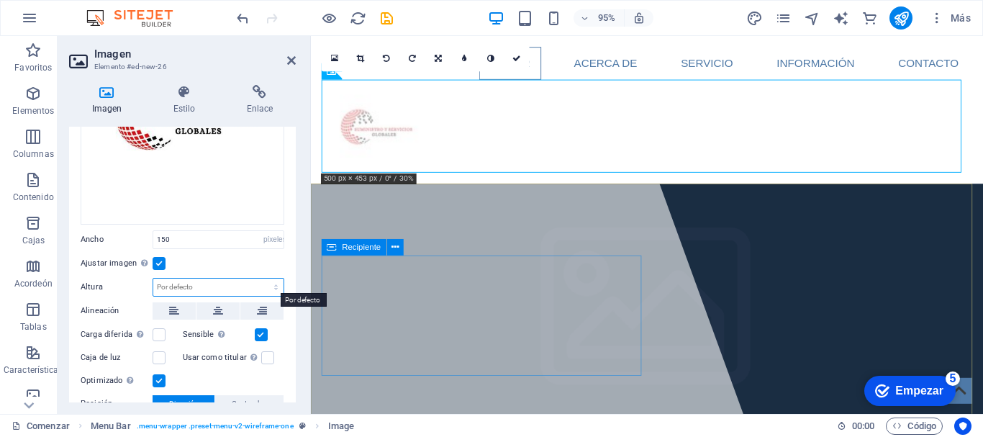
click at [204, 289] on select "Por defecto auto píxeles" at bounding box center [218, 287] width 130 height 17
click at [153, 279] on select "Por defecto auto píxeles" at bounding box center [218, 287] width 130 height 17
select select "DISABLED_OPTION_VALUE"
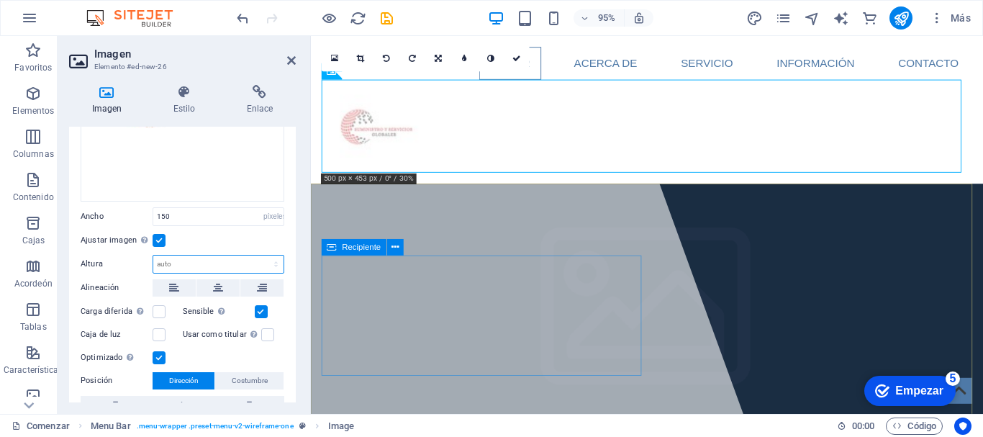
scroll to position [169, 0]
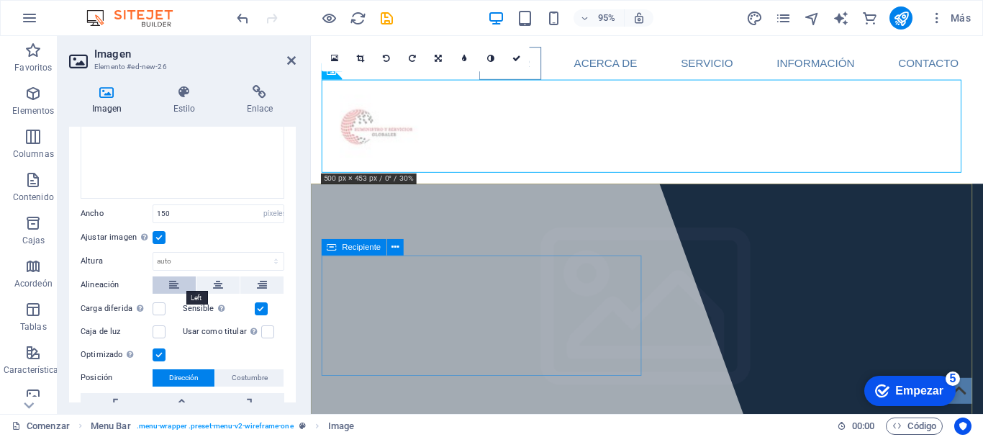
click at [191, 276] on button at bounding box center [174, 284] width 43 height 17
click at [207, 279] on button at bounding box center [218, 284] width 43 height 17
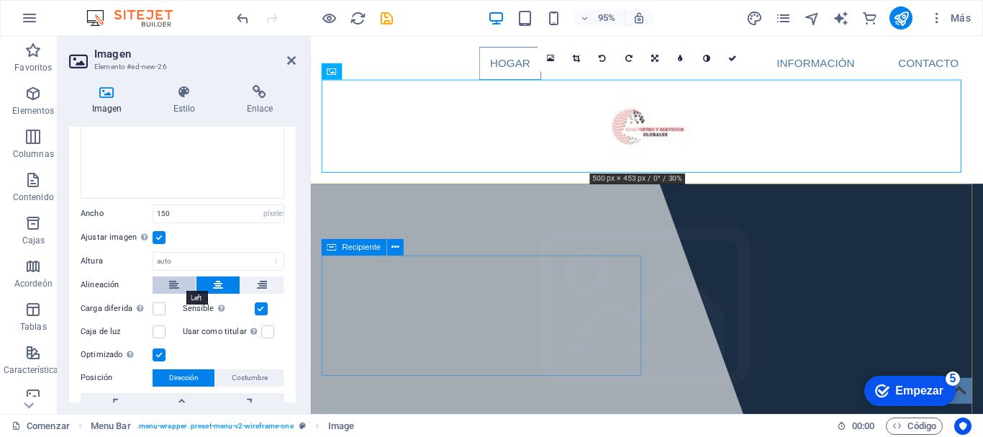
click at [162, 280] on button at bounding box center [174, 284] width 43 height 17
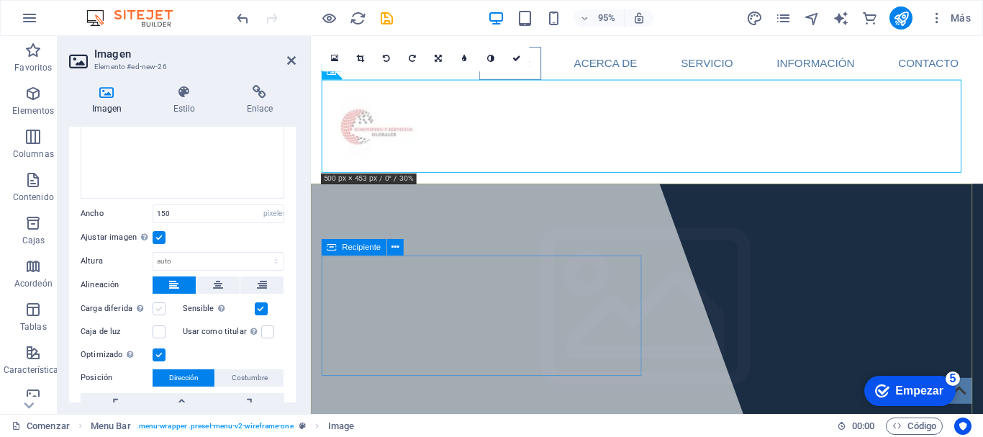
click at [163, 304] on label at bounding box center [159, 308] width 13 height 13
click at [0, 0] on input "Carga diferida Cargar imágenes después de que se cargue la página mejora la vel…" at bounding box center [0, 0] width 0 height 0
click at [163, 304] on label at bounding box center [159, 308] width 13 height 13
click at [0, 0] on input "Carga diferida Cargar imágenes después de que se cargue la página mejora la vel…" at bounding box center [0, 0] width 0 height 0
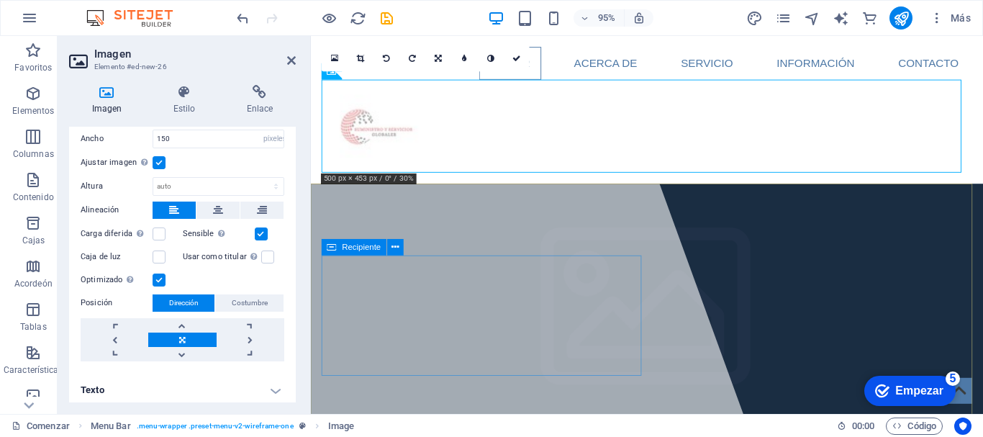
scroll to position [246, 0]
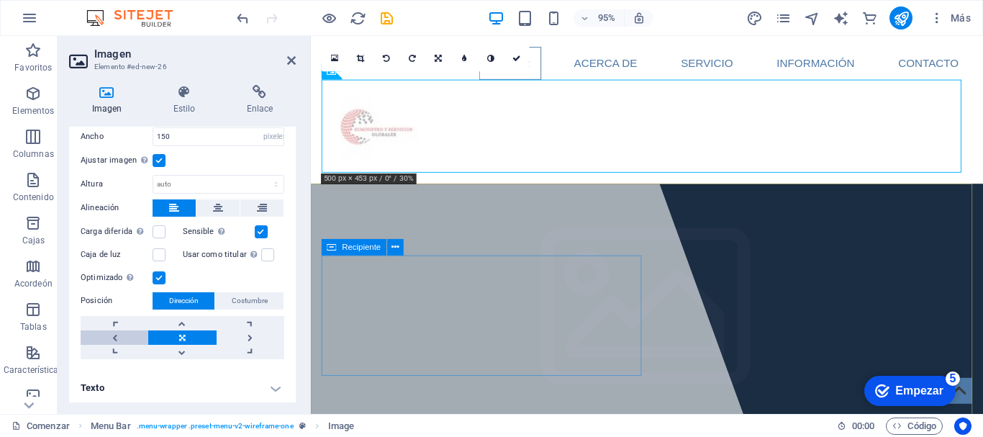
click at [111, 334] on link at bounding box center [115, 337] width 68 height 14
click at [177, 321] on link at bounding box center [182, 323] width 68 height 14
click at [176, 334] on link at bounding box center [182, 337] width 68 height 14
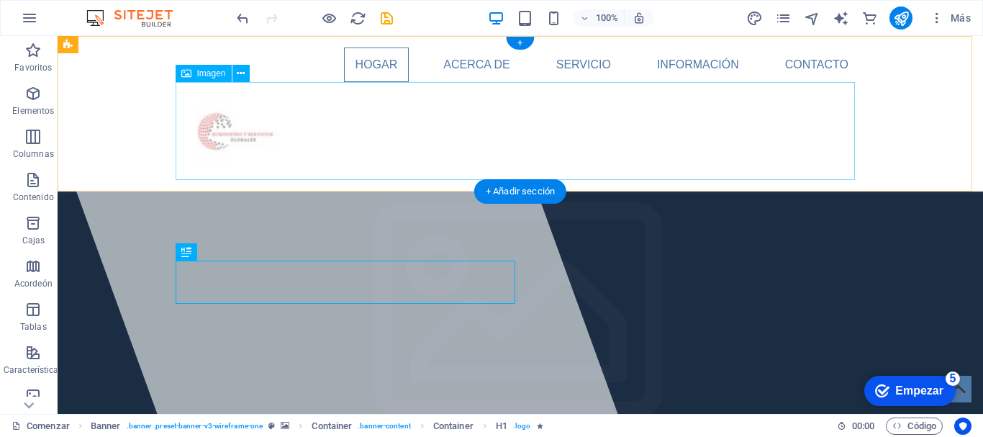
click at [375, 156] on figure at bounding box center [521, 131] width 680 height 98
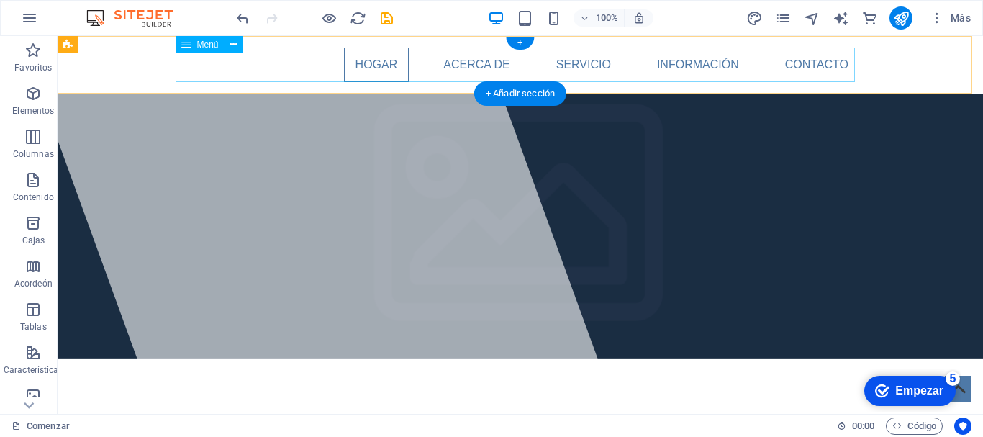
click at [284, 81] on nav "Hogar Acerca de Servicio Información Contacto" at bounding box center [521, 65] width 680 height 35
click at [250, 66] on nav "Hogar Acerca de Servicio Información Contacto" at bounding box center [521, 65] width 680 height 35
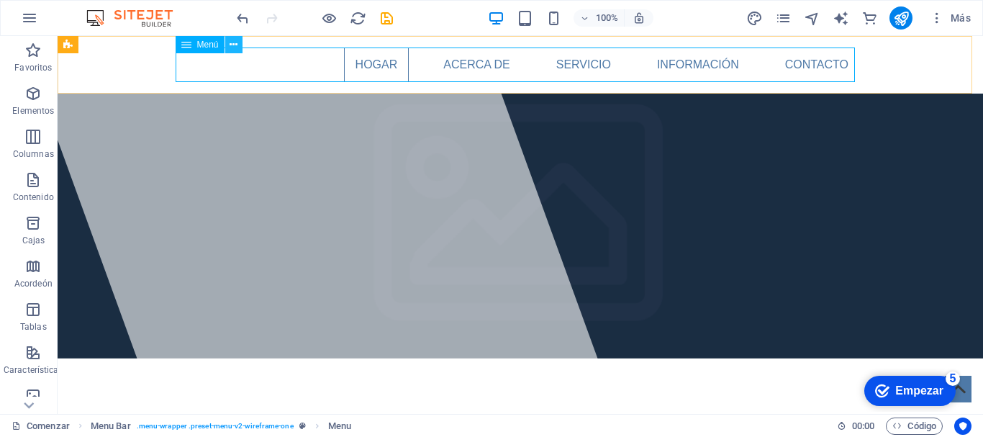
click at [233, 49] on icon at bounding box center [234, 44] width 8 height 15
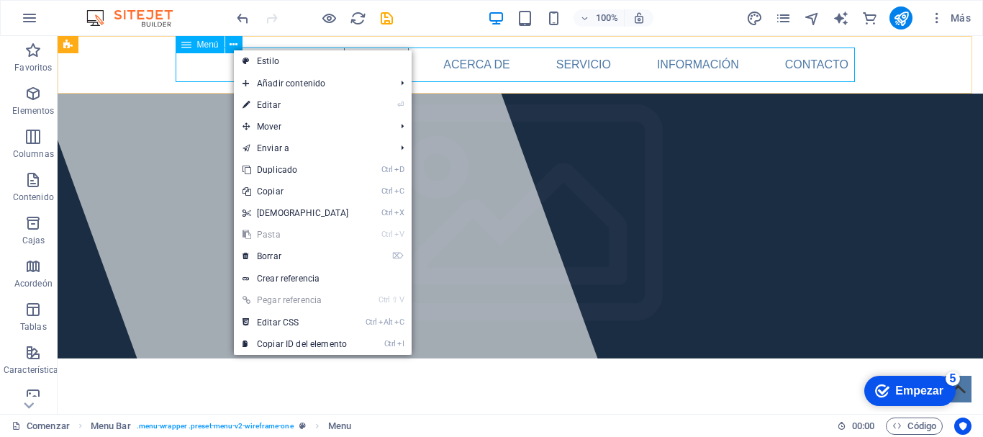
click at [209, 48] on font "Menú" at bounding box center [208, 45] width 22 height 10
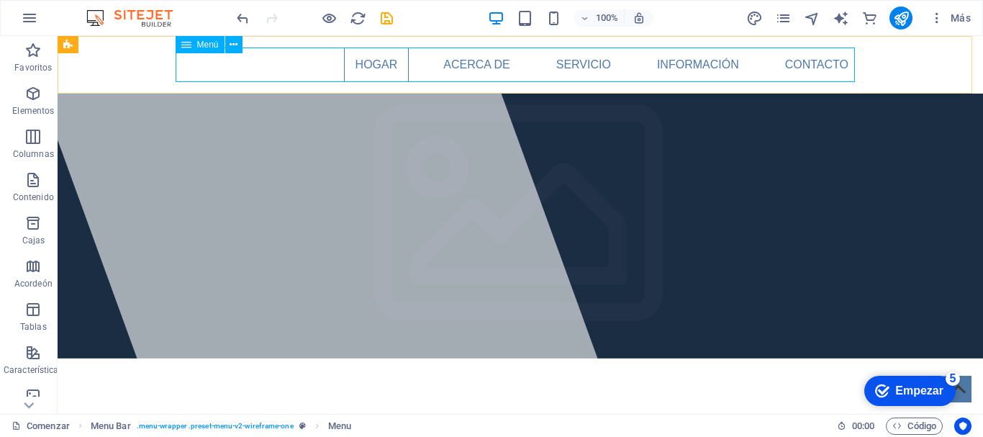
click at [185, 47] on icon at bounding box center [186, 44] width 10 height 17
click at [232, 45] on icon at bounding box center [234, 44] width 8 height 15
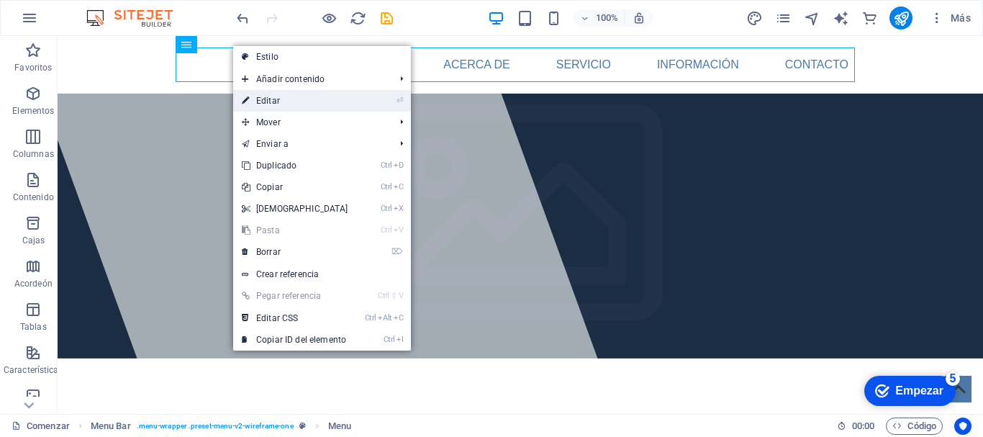
click at [302, 98] on link "⏎ Editar" at bounding box center [295, 101] width 124 height 22
select select
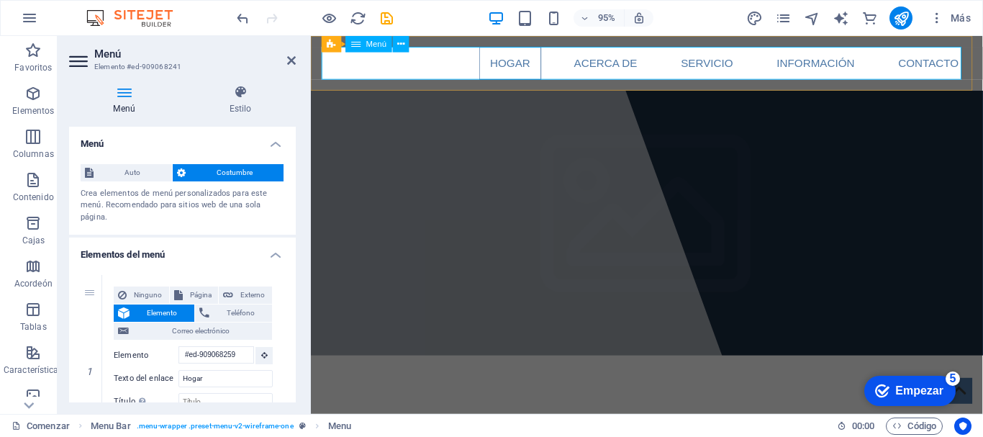
click at [439, 62] on nav "Hogar Acerca de Servicio Información Contacto" at bounding box center [665, 65] width 680 height 35
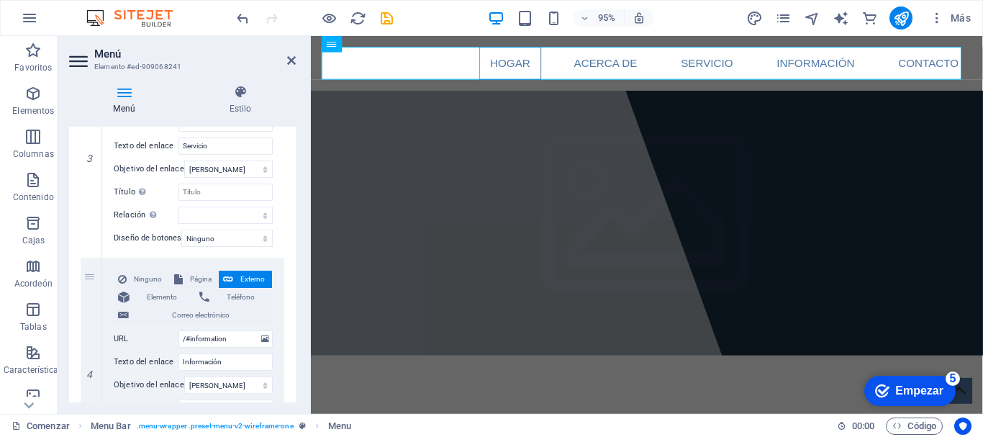
scroll to position [641, 0]
click at [91, 277] on div "4" at bounding box center [92, 367] width 22 height 215
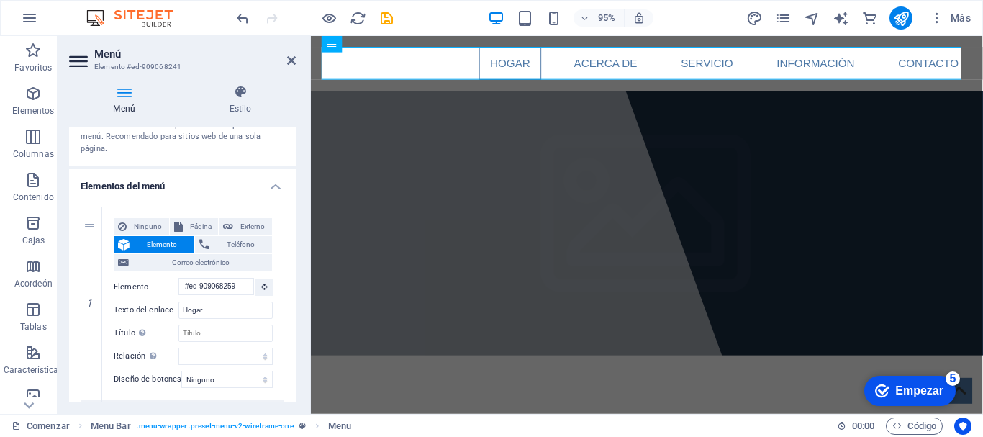
scroll to position [0, 0]
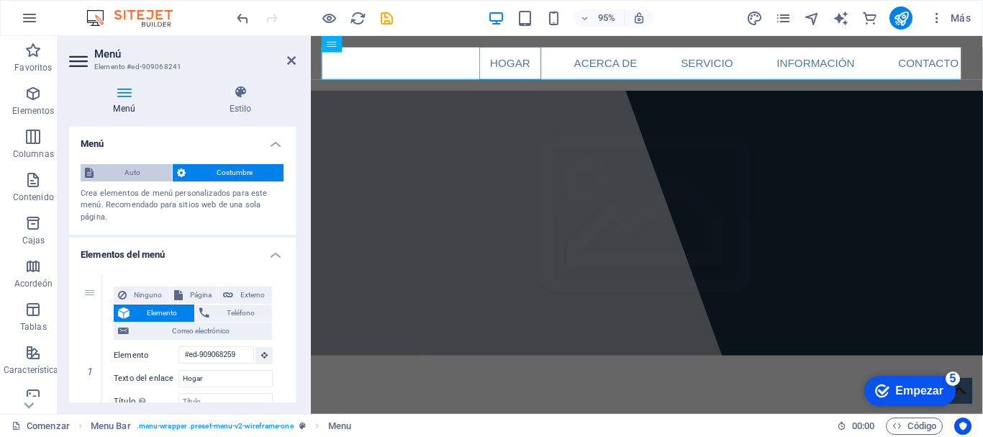
click at [123, 174] on span "Auto" at bounding box center [133, 172] width 70 height 17
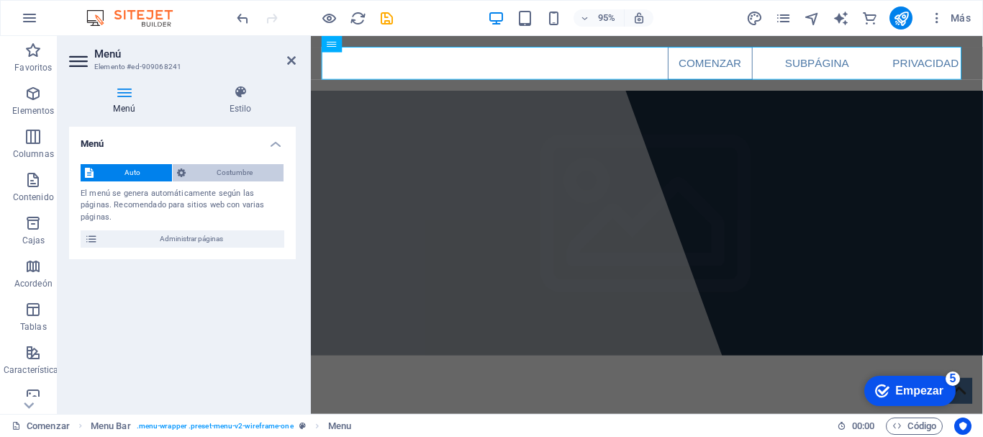
click at [197, 171] on span "Costumbre" at bounding box center [235, 172] width 90 height 17
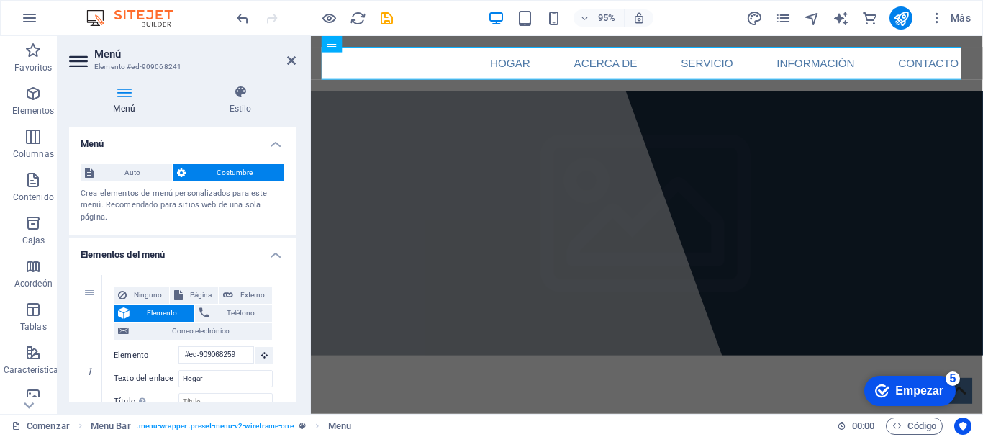
click at [275, 251] on h4 "Elementos del menú" at bounding box center [182, 251] width 227 height 26
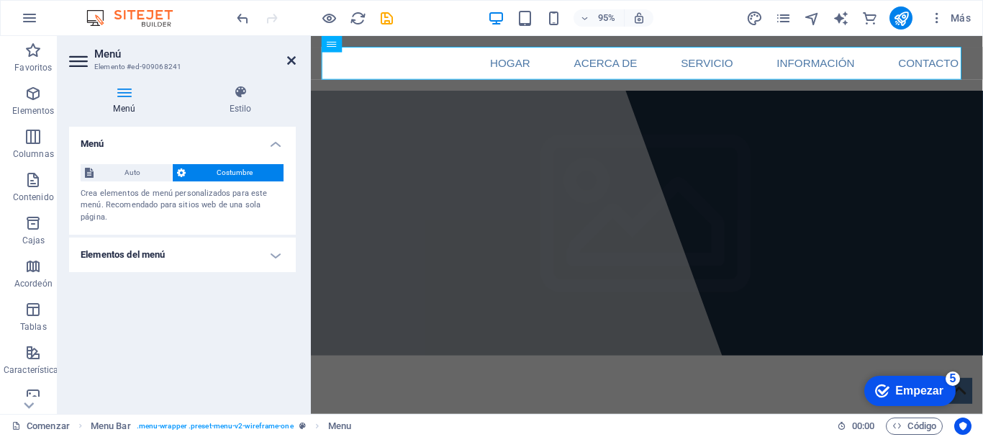
click at [293, 62] on icon at bounding box center [291, 61] width 9 height 12
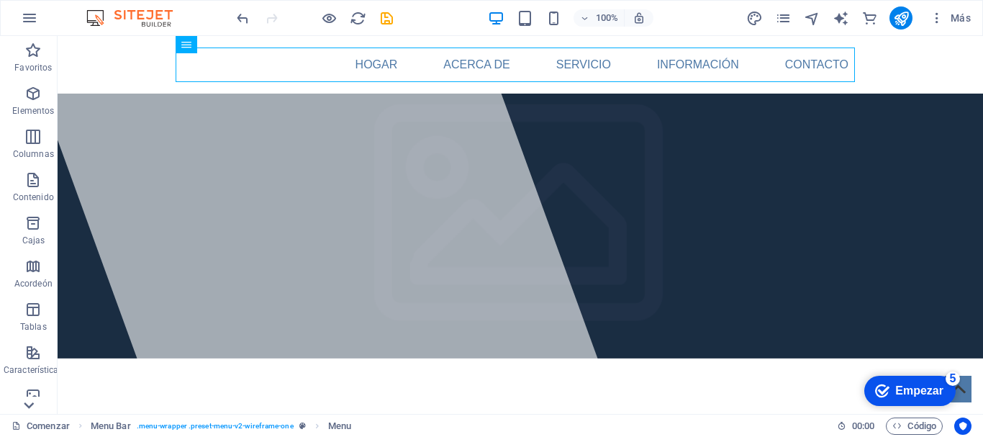
click at [24, 407] on icon at bounding box center [29, 405] width 20 height 20
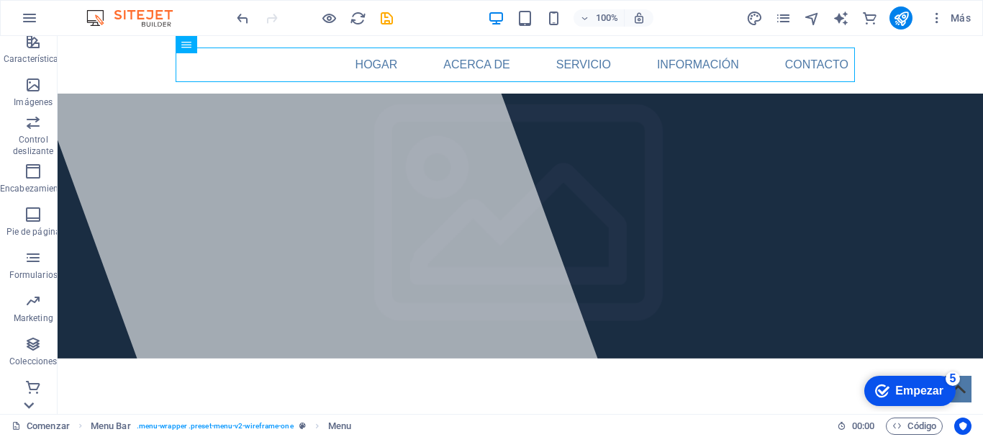
scroll to position [313, 0]
click at [41, 86] on icon "button" at bounding box center [32, 82] width 17 height 17
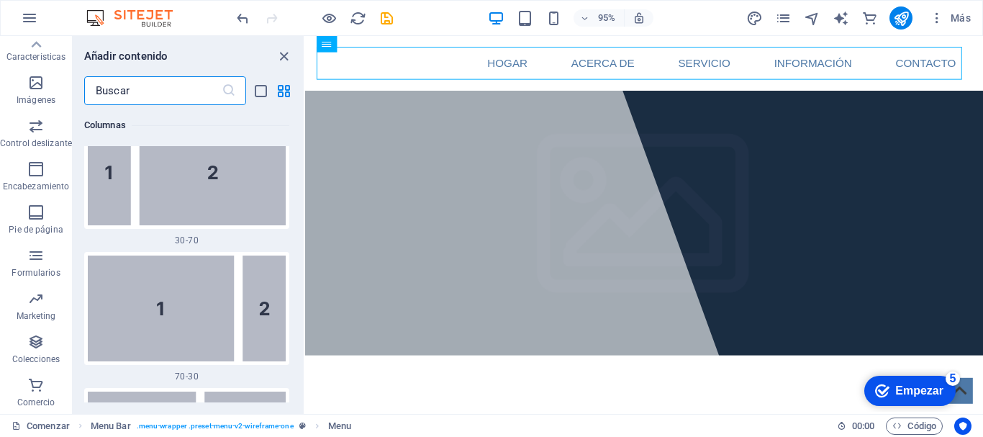
scroll to position [2017, 0]
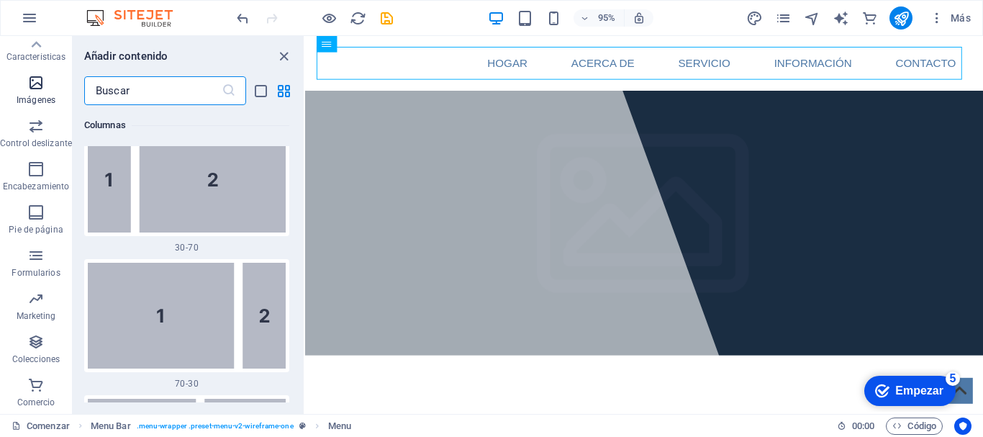
click at [34, 97] on font "Imágenes" at bounding box center [36, 100] width 39 height 10
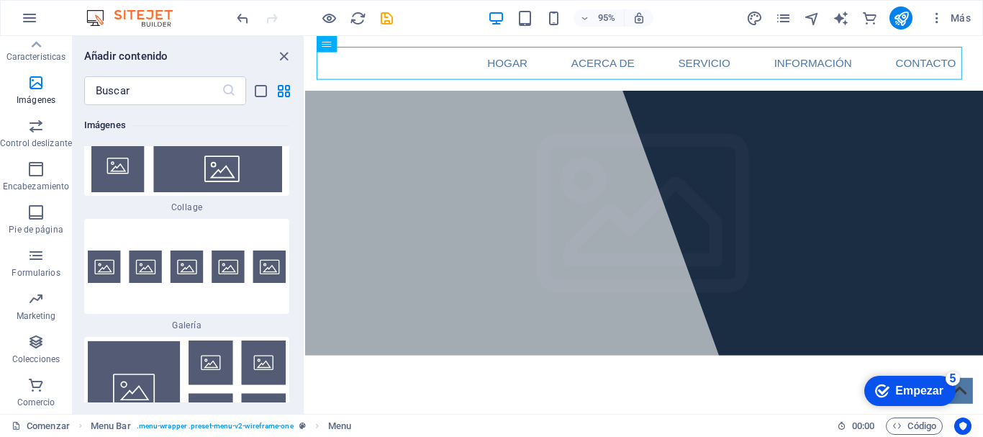
scroll to position [14781, 0]
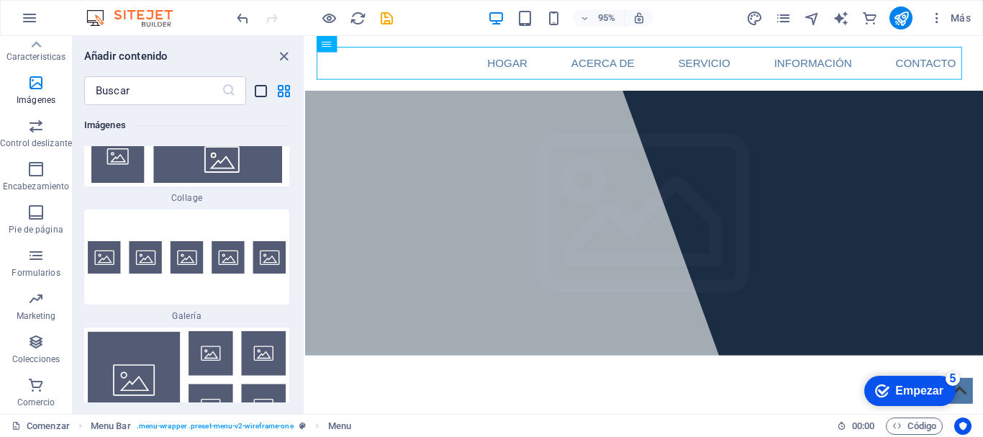
click at [256, 86] on icon "vista de lista" at bounding box center [261, 91] width 17 height 17
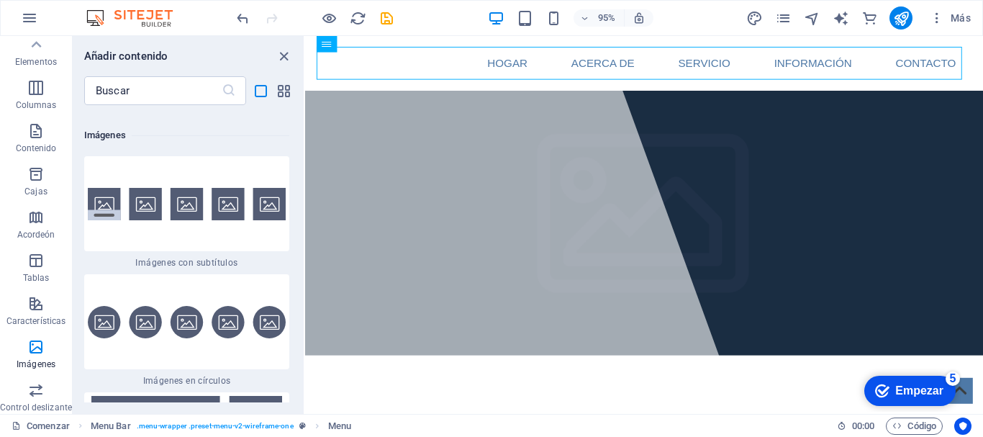
scroll to position [0, 0]
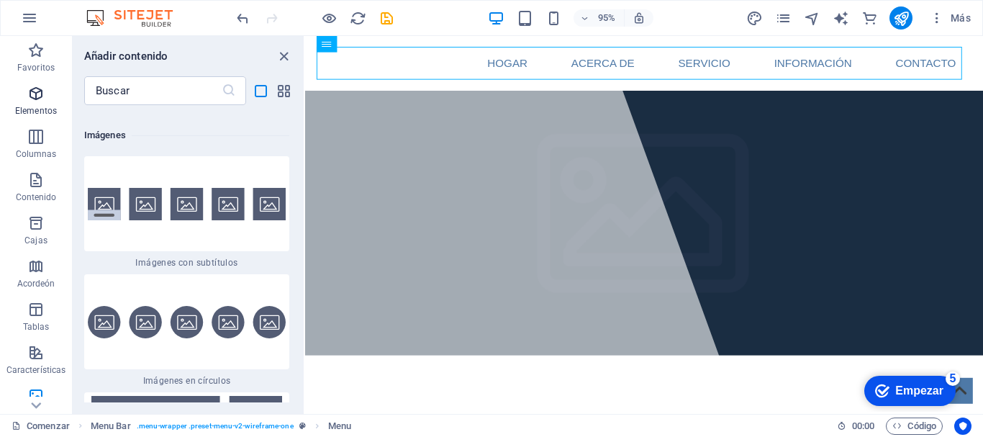
click at [42, 104] on span "Elementos" at bounding box center [36, 102] width 72 height 35
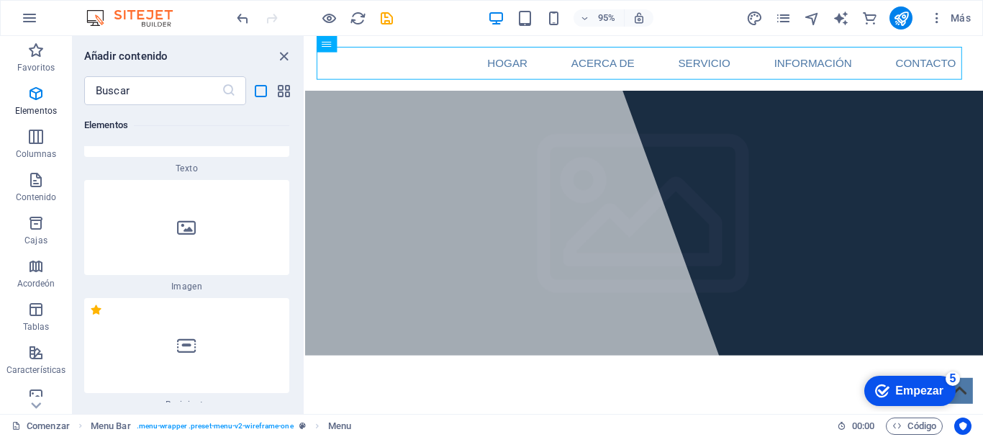
scroll to position [472, 0]
click at [219, 226] on div at bounding box center [186, 228] width 205 height 95
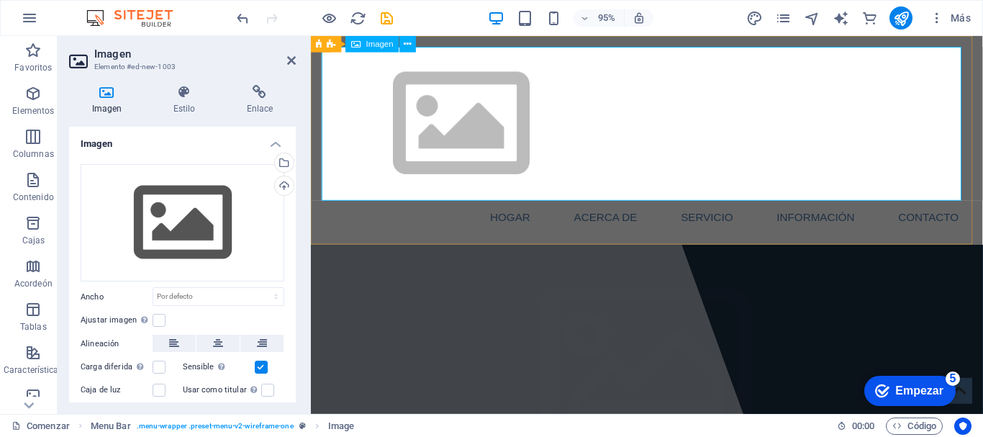
click at [420, 176] on figure at bounding box center [665, 129] width 680 height 162
drag, startPoint x: 644, startPoint y: 148, endPoint x: 600, endPoint y: 165, distance: 46.9
click at [600, 165] on figure at bounding box center [665, 129] width 680 height 162
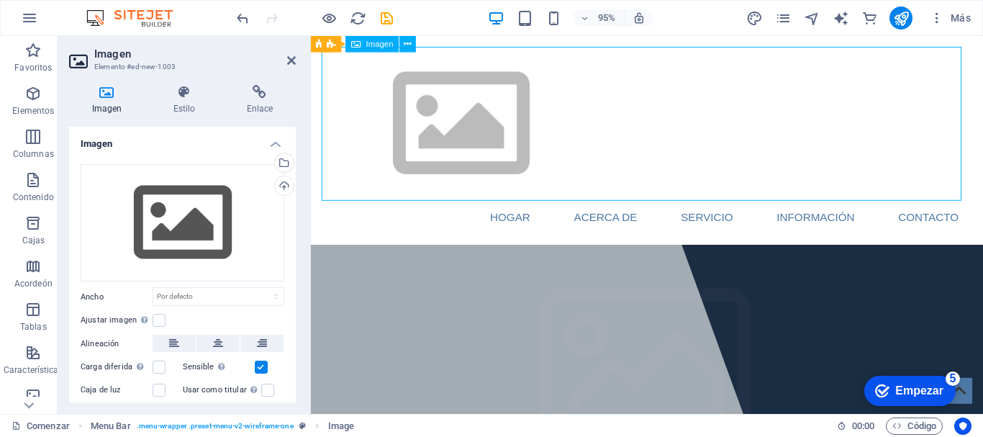
click at [470, 153] on figure at bounding box center [665, 129] width 680 height 162
click at [406, 196] on figure at bounding box center [665, 129] width 680 height 162
click at [461, 126] on figure at bounding box center [665, 129] width 680 height 162
drag, startPoint x: 428, startPoint y: 125, endPoint x: 425, endPoint y: 239, distance: 113.8
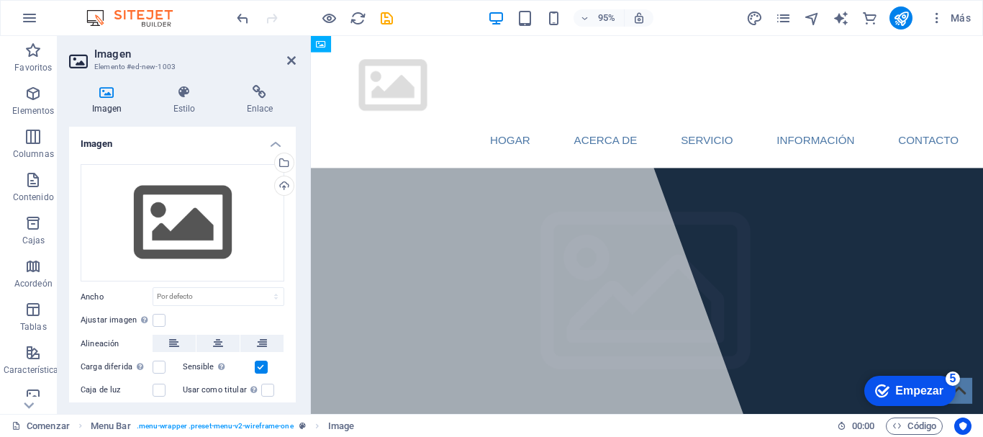
drag, startPoint x: 449, startPoint y: 161, endPoint x: 410, endPoint y: 68, distance: 100.4
drag, startPoint x: 485, startPoint y: 133, endPoint x: 413, endPoint y: 219, distance: 111.9
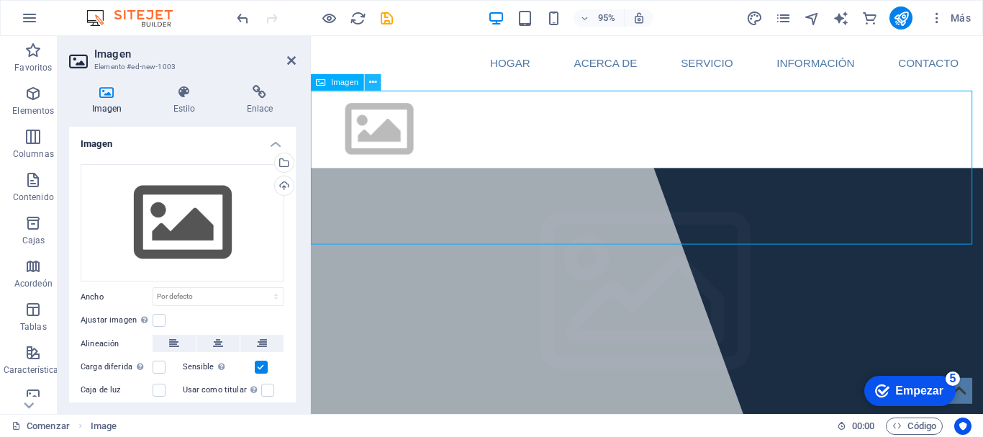
click at [367, 86] on button at bounding box center [373, 82] width 17 height 17
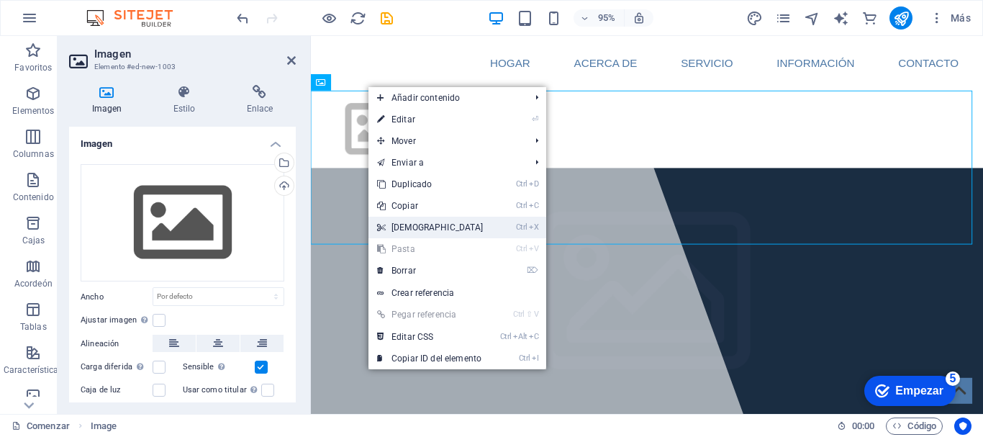
click at [481, 227] on link "Ctrl X Cortar" at bounding box center [431, 228] width 124 height 22
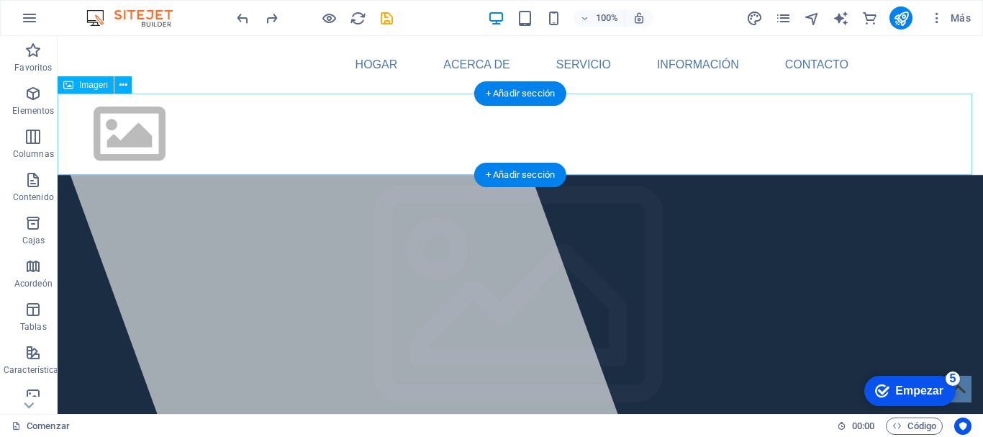
click at [163, 123] on figure at bounding box center [521, 134] width 926 height 81
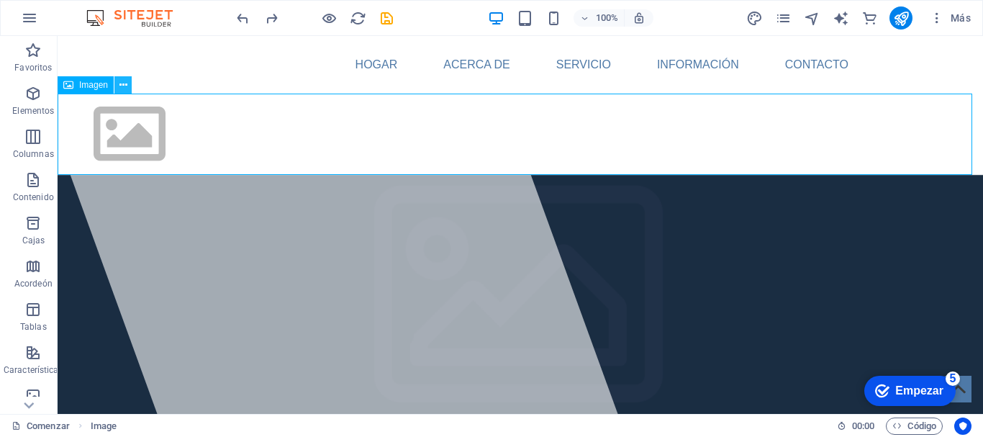
click at [124, 88] on icon at bounding box center [124, 85] width 8 height 15
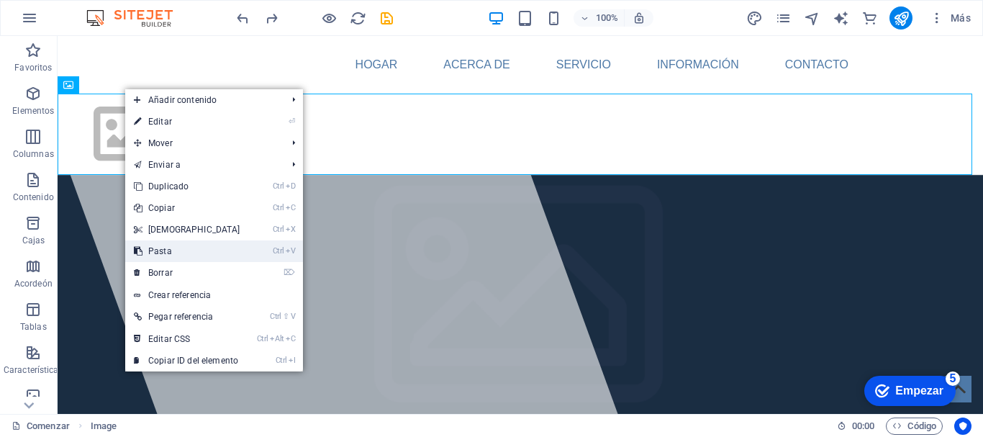
click at [248, 248] on li "Ctrl V Pasta" at bounding box center [214, 251] width 178 height 22
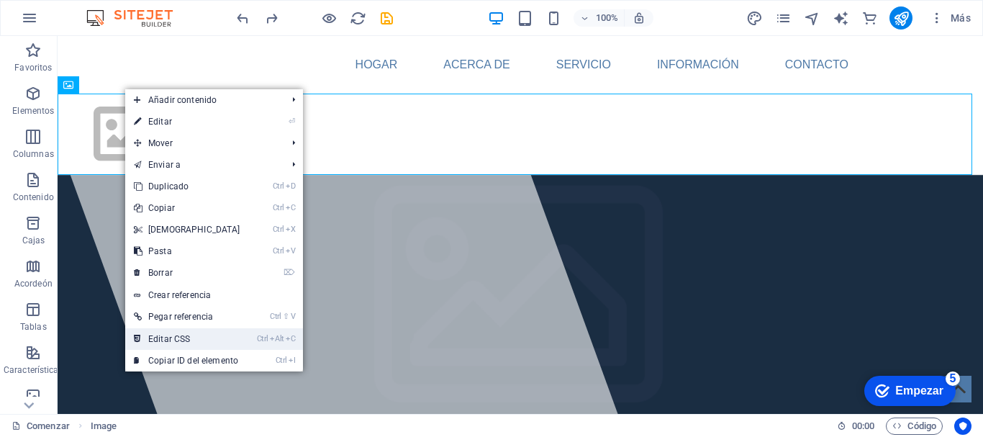
click at [217, 336] on link "Ctrl Alt C Editar CSS" at bounding box center [187, 339] width 124 height 22
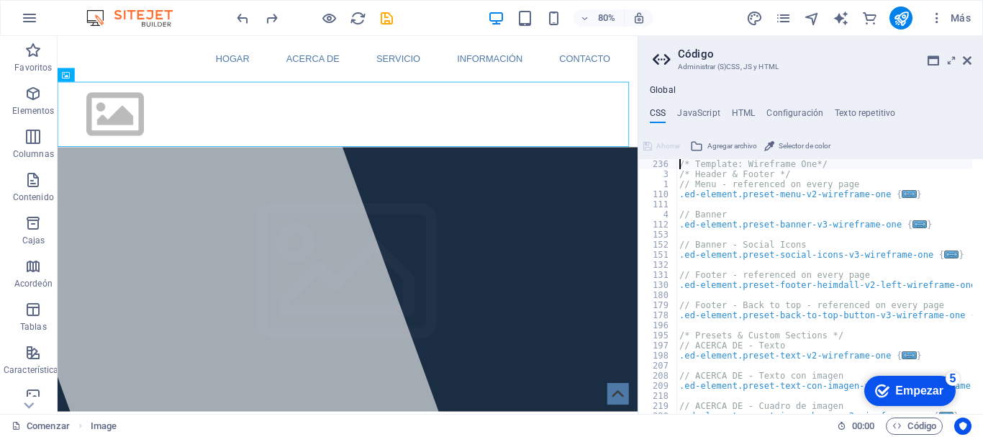
scroll to position [0, 0]
click at [969, 67] on header "Código Administrar (S)CSS, JS y HTML" at bounding box center [812, 54] width 319 height 37
click at [966, 52] on h2 "Código" at bounding box center [825, 54] width 294 height 13
click at [966, 63] on icon at bounding box center [967, 61] width 9 height 12
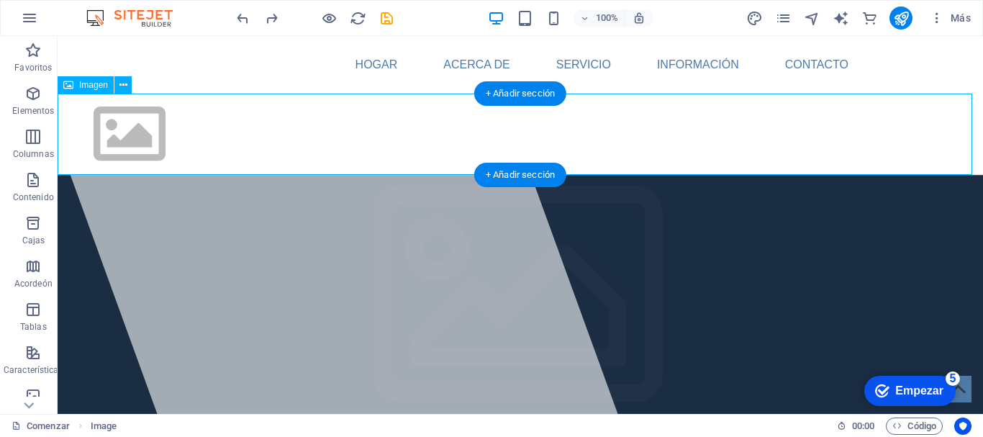
click at [130, 124] on figure at bounding box center [521, 134] width 926 height 81
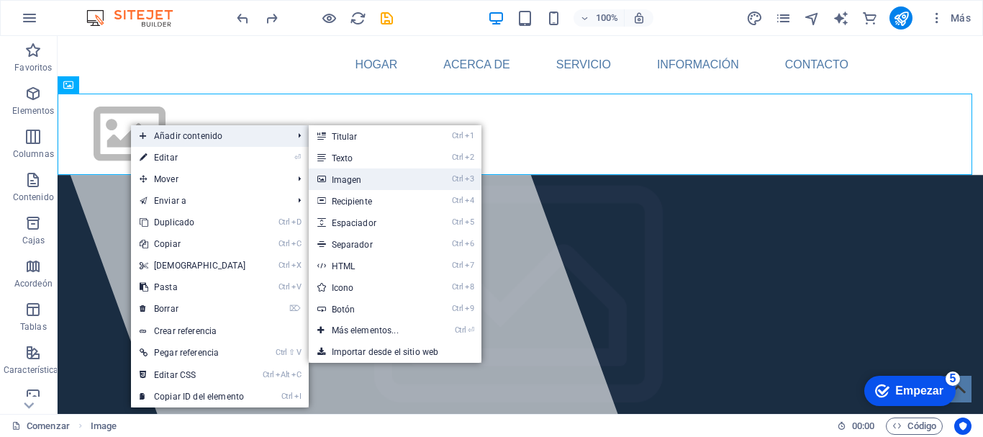
click at [359, 170] on link "Ctrl 3 Imagen" at bounding box center [368, 179] width 119 height 22
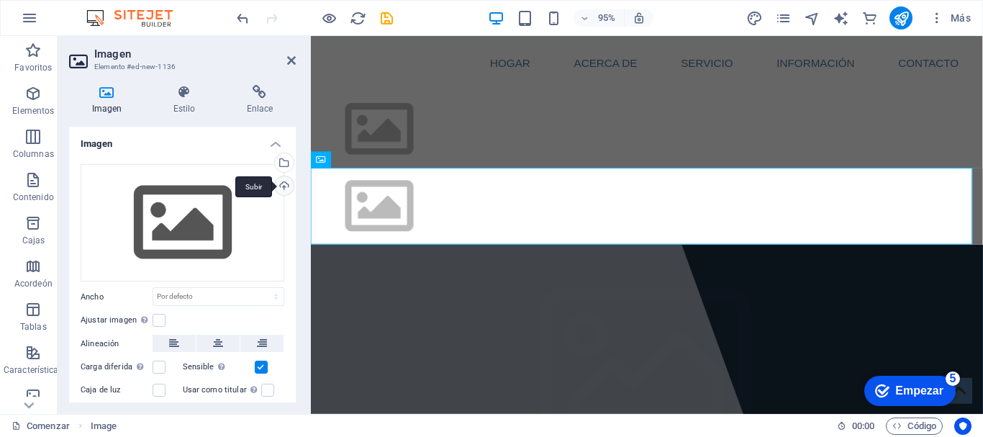
click at [280, 191] on div "Subir" at bounding box center [283, 187] width 22 height 22
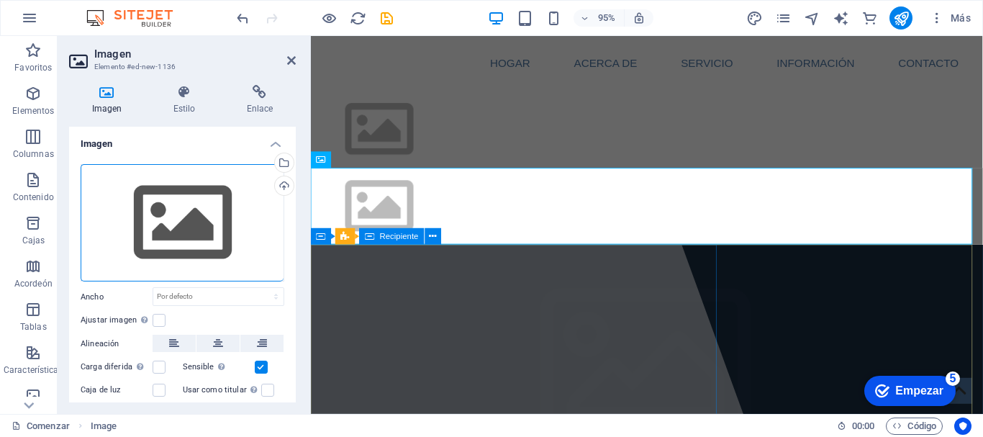
drag, startPoint x: 591, startPoint y: 227, endPoint x: 499, endPoint y: 276, distance: 104.0
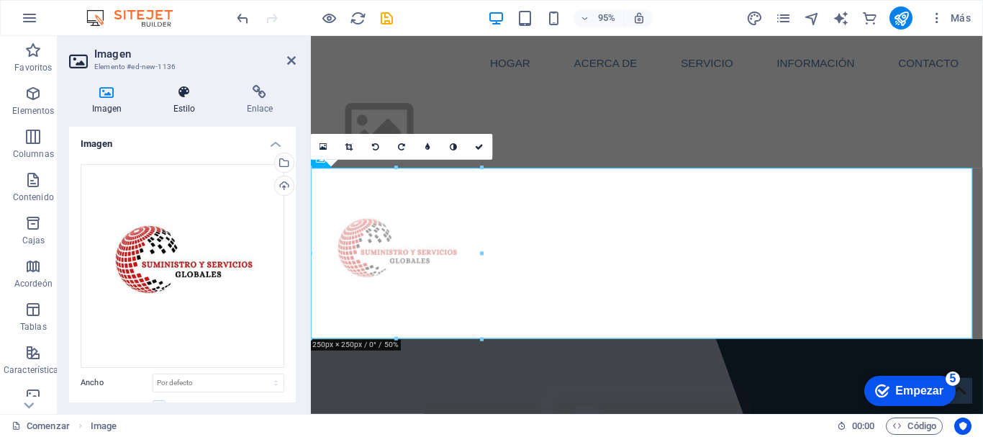
click at [191, 112] on font "Estilo" at bounding box center [185, 109] width 22 height 10
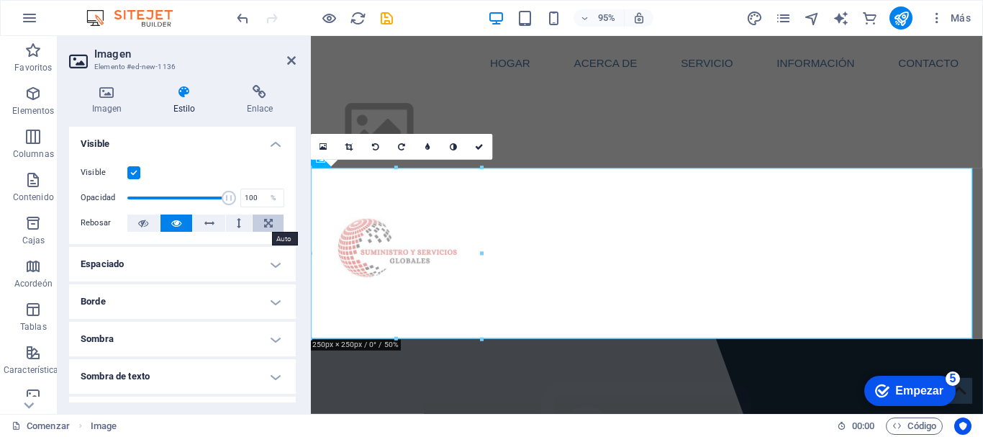
click at [254, 219] on button at bounding box center [268, 223] width 31 height 17
click at [180, 220] on icon at bounding box center [176, 223] width 10 height 17
click at [274, 263] on h4 "Espaciado" at bounding box center [182, 264] width 227 height 35
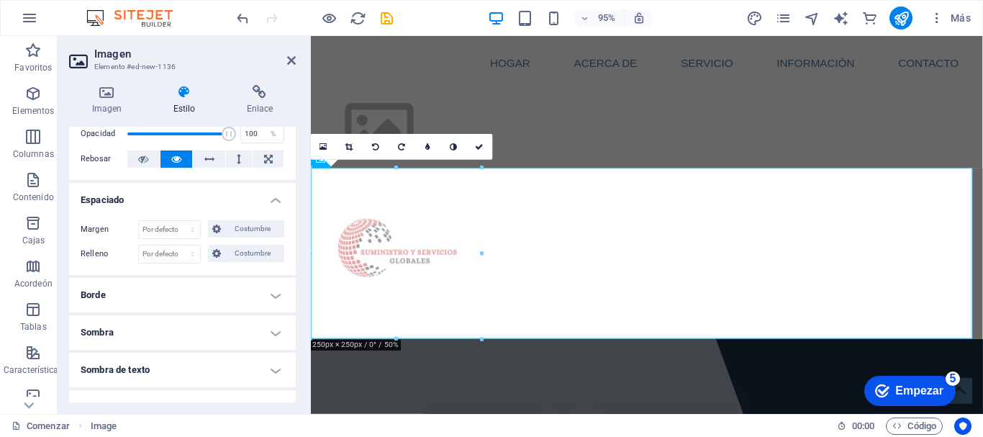
scroll to position [68, 0]
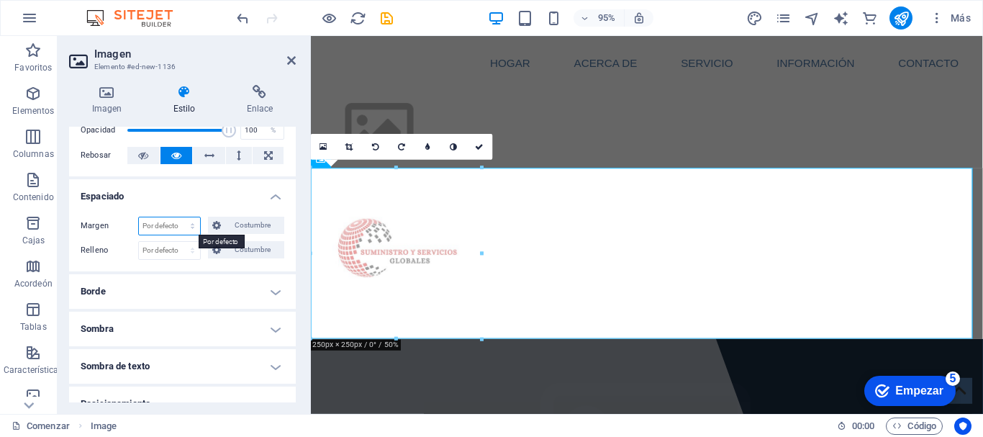
click at [189, 226] on select "Por defecto auto píxeles % movimiento rápido del ojo Volkswagen vh Costumbre" at bounding box center [169, 225] width 61 height 17
click at [188, 206] on div "Margen Por defecto auto píxeles % movimiento rápido del ojo Volkswagen vh Costu…" at bounding box center [182, 238] width 227 height 66
click at [245, 233] on span "Costumbre" at bounding box center [252, 225] width 55 height 17
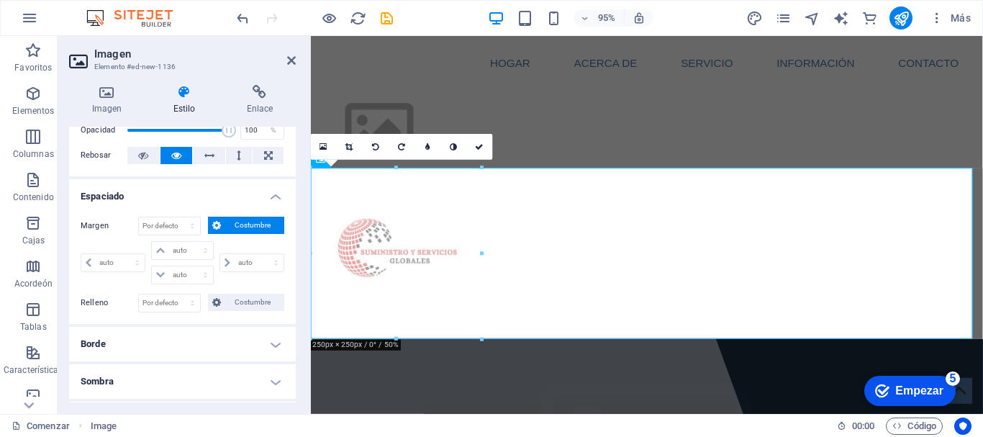
click at [230, 234] on div "Por defecto auto píxeles % movimiento rápido del ojo Volkswagen vh Costumbre Co…" at bounding box center [211, 226] width 146 height 19
click at [230, 226] on span "Costumbre" at bounding box center [252, 225] width 55 height 17
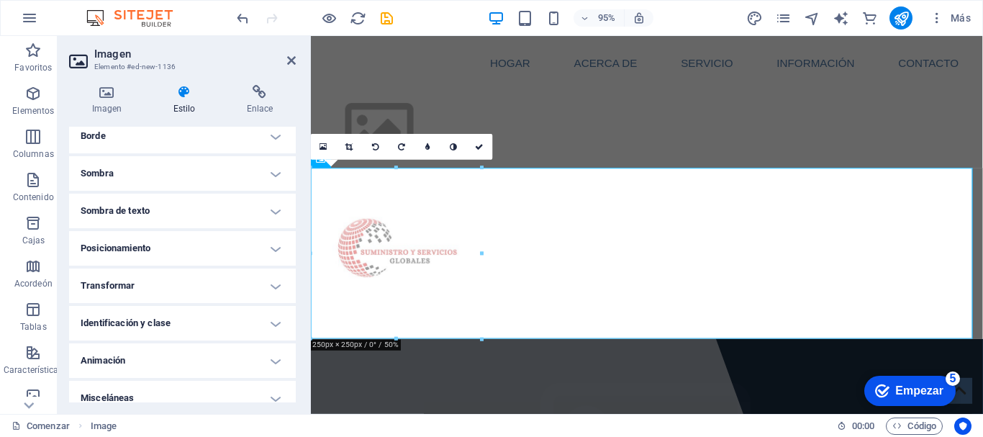
scroll to position [224, 0]
click at [274, 253] on h4 "Posicionamiento" at bounding box center [182, 247] width 227 height 35
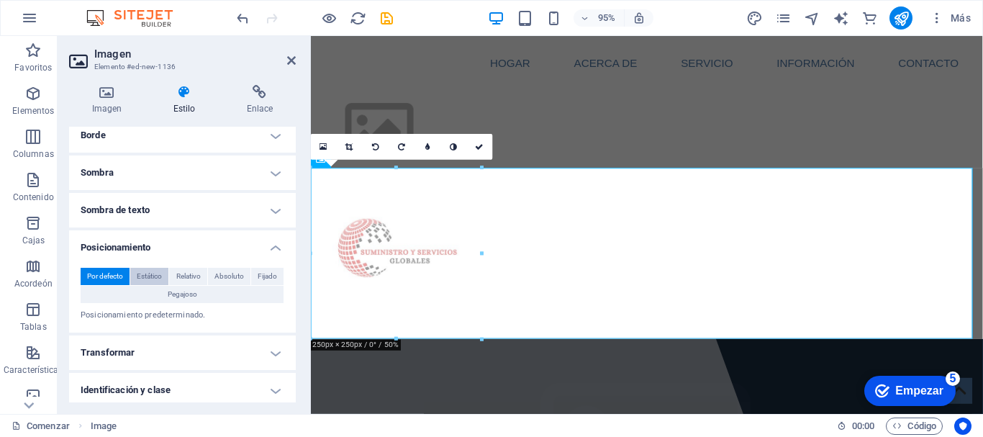
click at [146, 273] on font "Estático" at bounding box center [149, 276] width 25 height 8
click at [99, 273] on font "Por defecto" at bounding box center [105, 276] width 36 height 8
click at [266, 244] on h4 "Posicionamiento" at bounding box center [182, 243] width 227 height 26
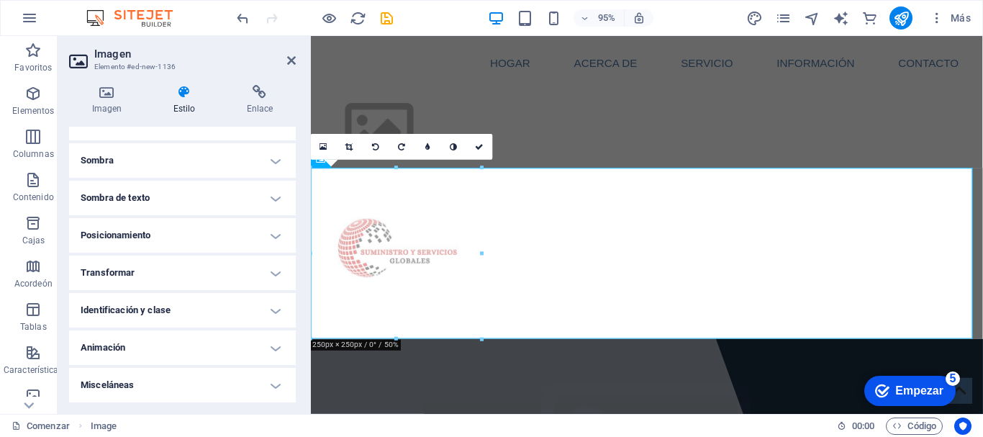
scroll to position [0, 0]
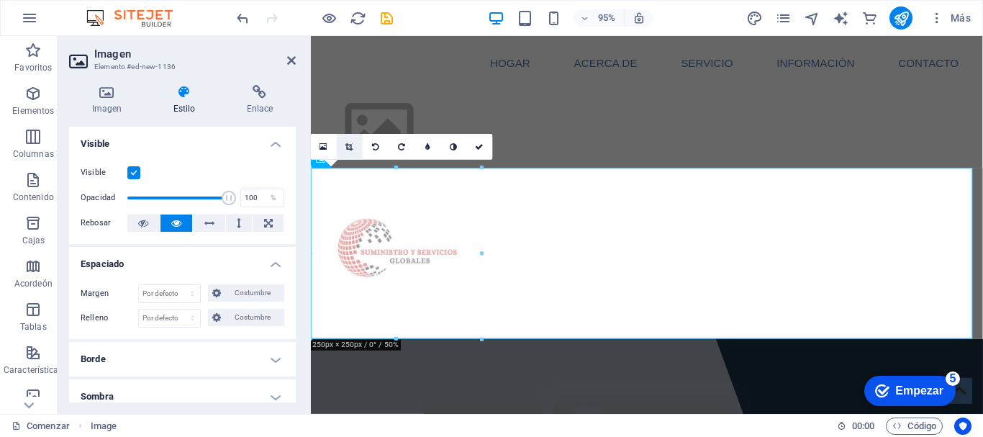
click at [356, 146] on link at bounding box center [350, 146] width 26 height 26
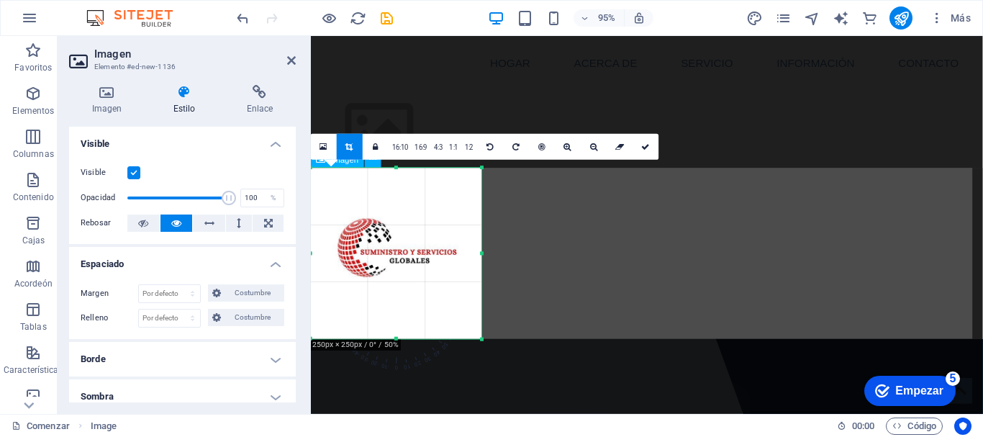
click at [587, 258] on figure at bounding box center [665, 265] width 708 height 180
click at [460, 244] on div at bounding box center [396, 253] width 171 height 171
click at [426, 227] on div at bounding box center [396, 253] width 171 height 171
click at [323, 150] on icon at bounding box center [324, 146] width 8 height 9
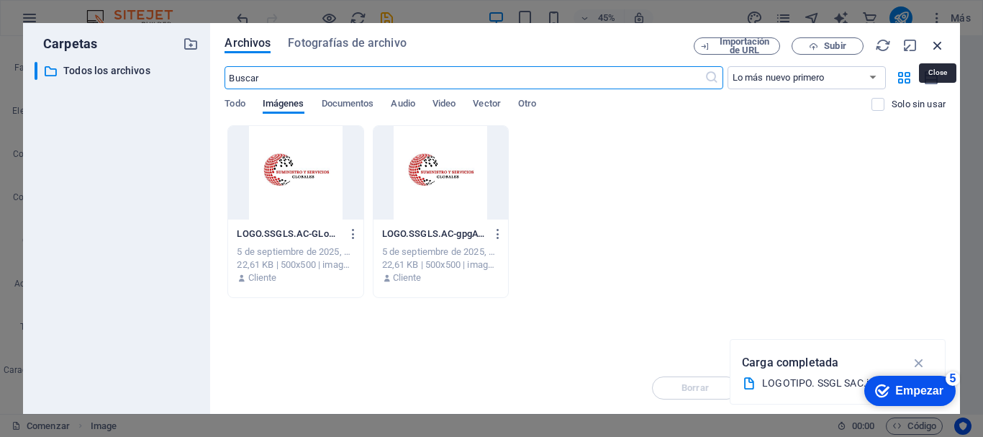
click at [939, 45] on icon "button" at bounding box center [938, 45] width 16 height 16
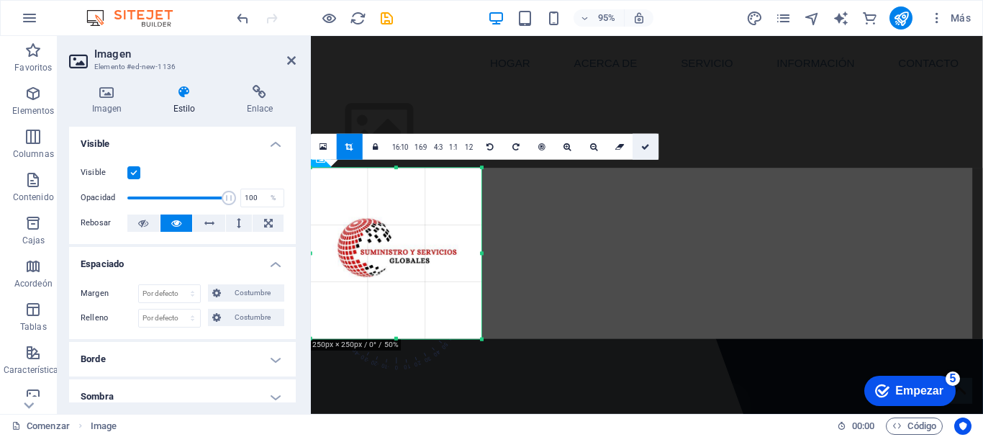
click at [642, 145] on icon at bounding box center [646, 147] width 9 height 8
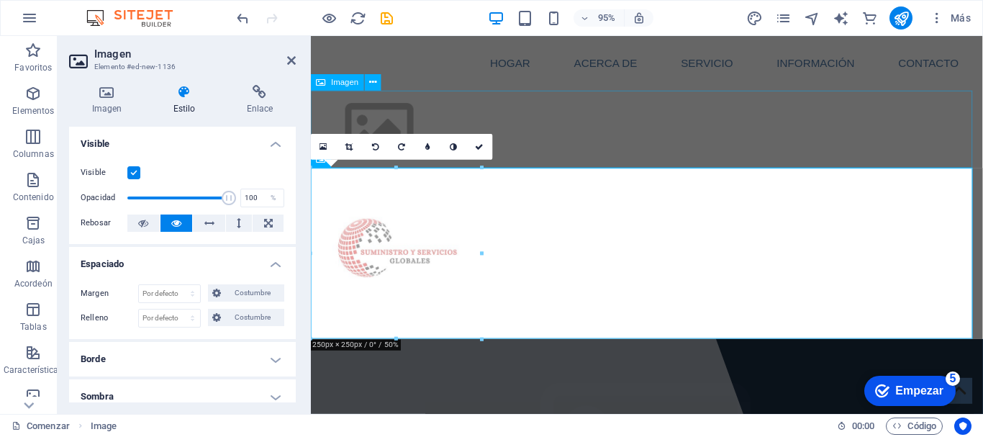
click at [503, 125] on figure at bounding box center [665, 134] width 708 height 81
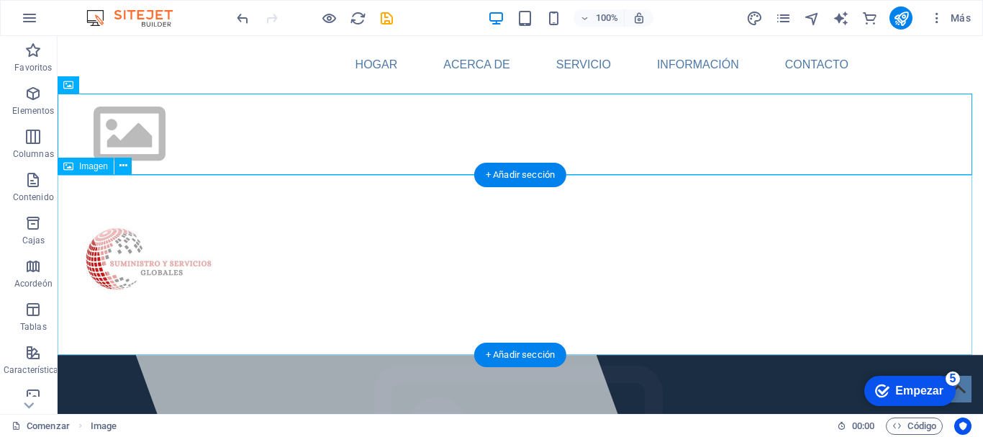
click at [299, 219] on figure at bounding box center [521, 265] width 926 height 180
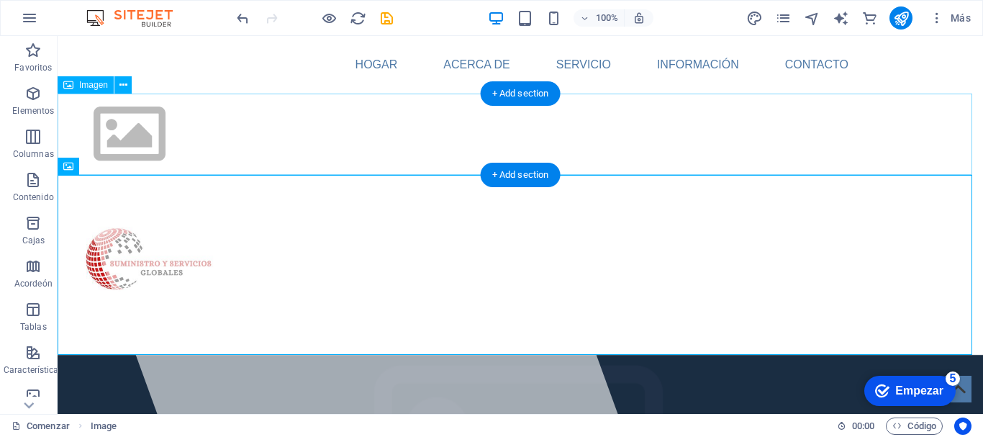
click at [201, 139] on figure at bounding box center [521, 134] width 926 height 81
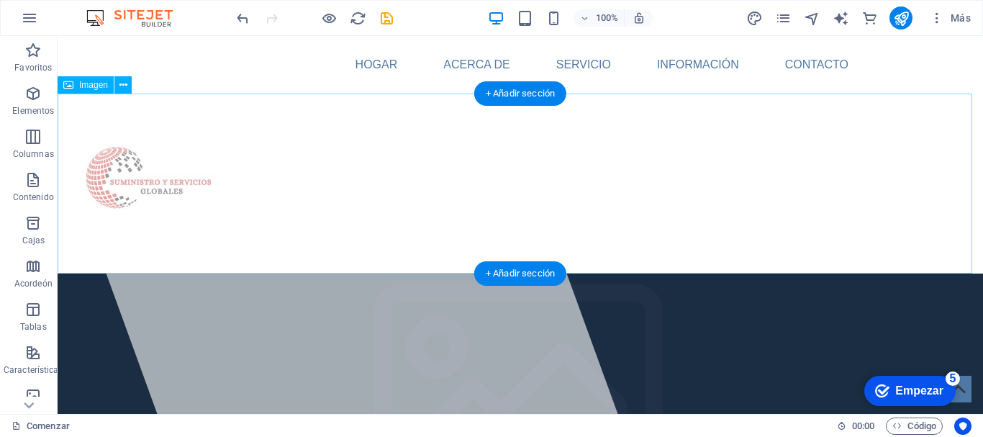
click at [358, 195] on figure at bounding box center [521, 184] width 926 height 180
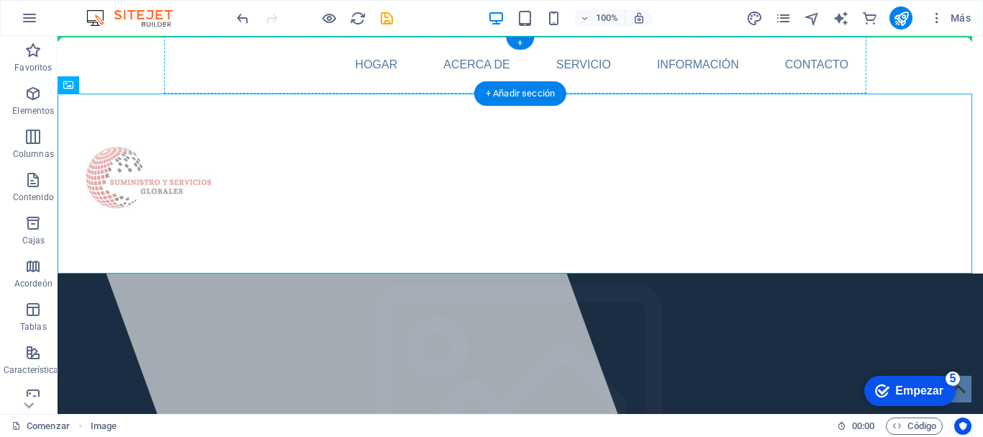
drag, startPoint x: 288, startPoint y: 183, endPoint x: 295, endPoint y: 63, distance: 120.4
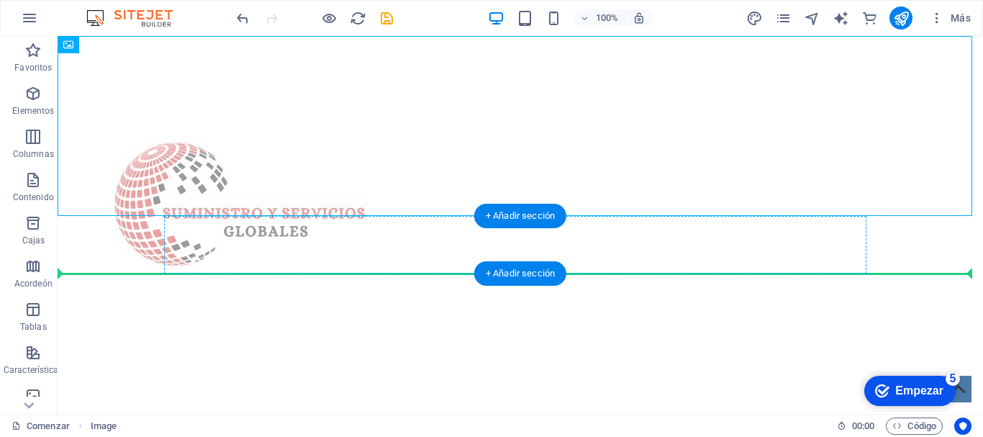
drag, startPoint x: 195, startPoint y: 128, endPoint x: 310, endPoint y: 248, distance: 165.5
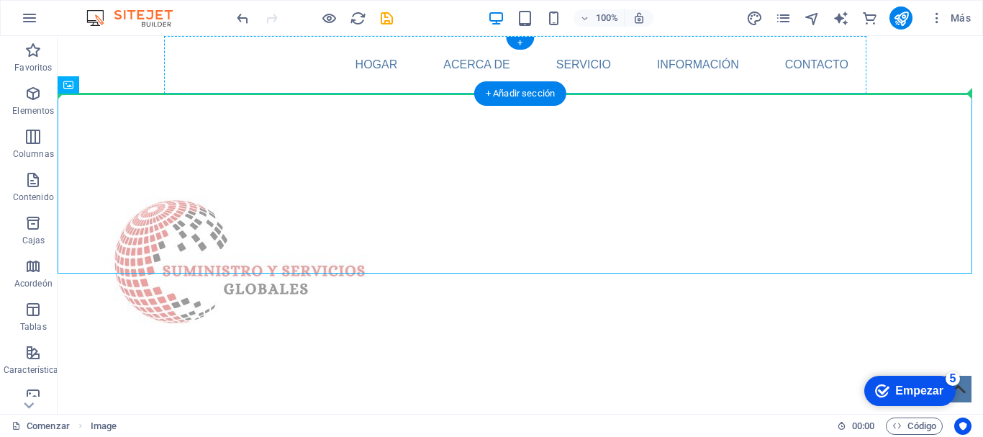
drag, startPoint x: 114, startPoint y: 175, endPoint x: 278, endPoint y: 69, distance: 194.7
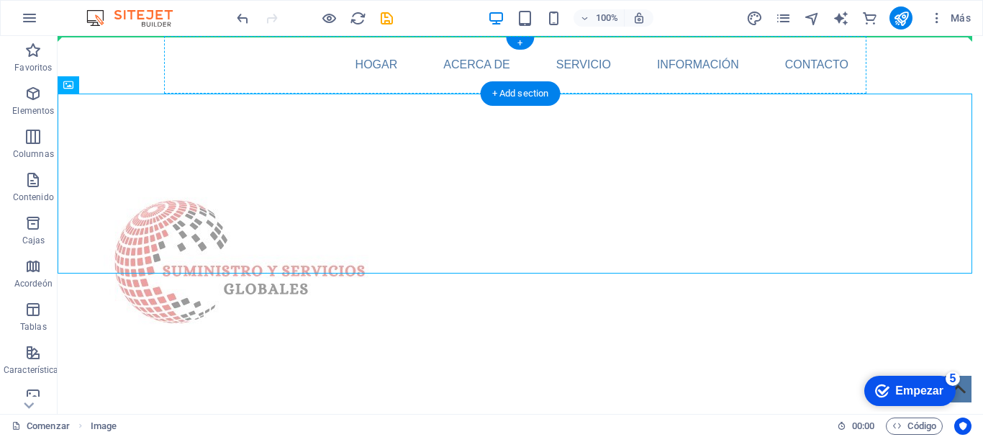
drag, startPoint x: 133, startPoint y: 156, endPoint x: 246, endPoint y: 58, distance: 149.1
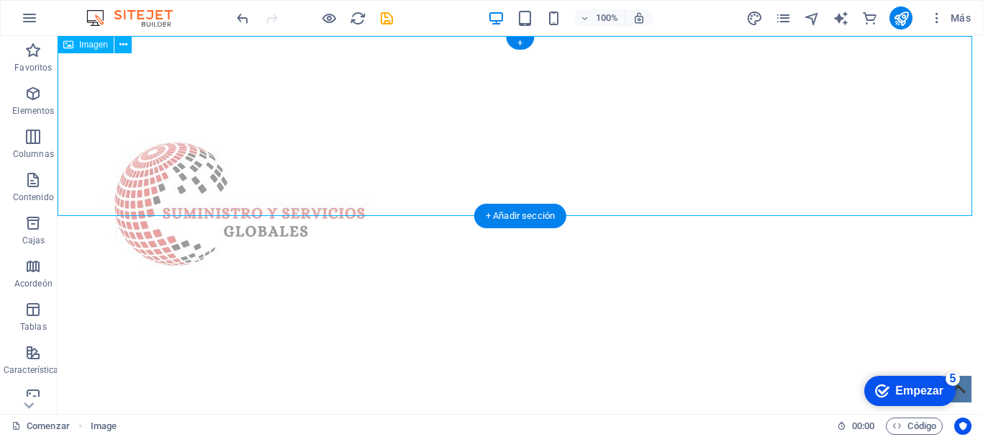
click at [539, 151] on figure at bounding box center [521, 216] width 926 height 360
